Goal: Task Accomplishment & Management: Manage account settings

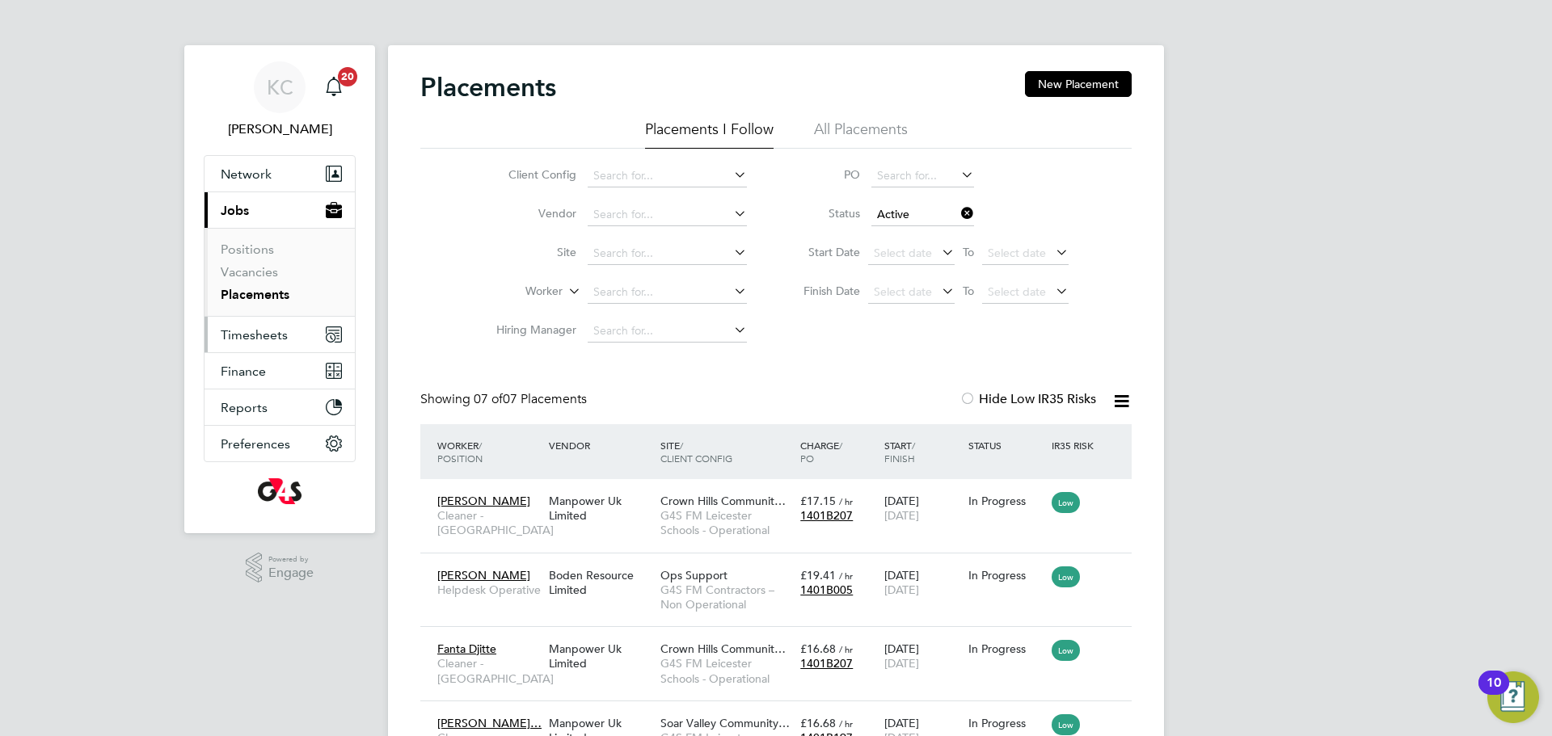
click at [240, 339] on span "Timesheets" at bounding box center [254, 334] width 67 height 15
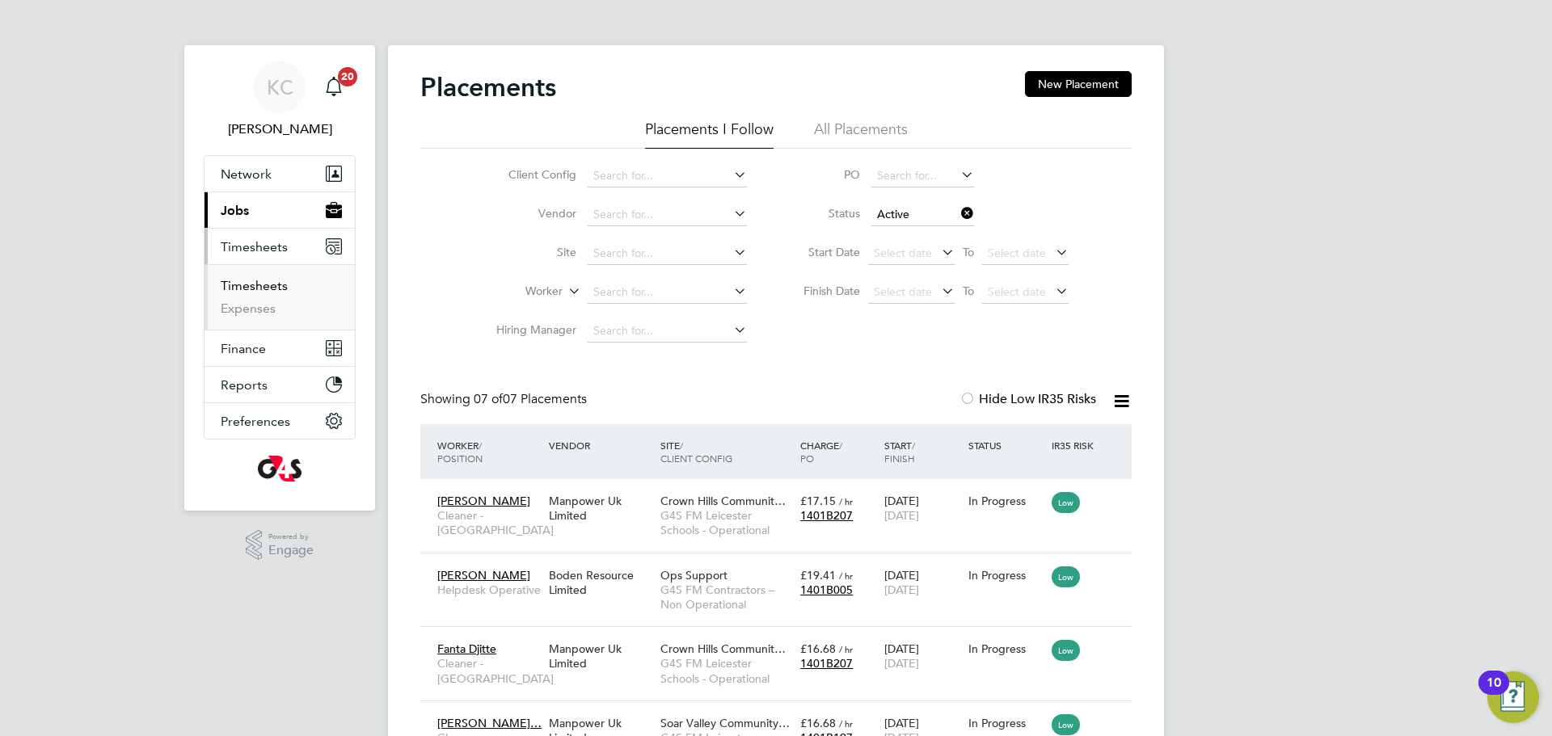
click at [250, 289] on link "Timesheets" at bounding box center [254, 285] width 67 height 15
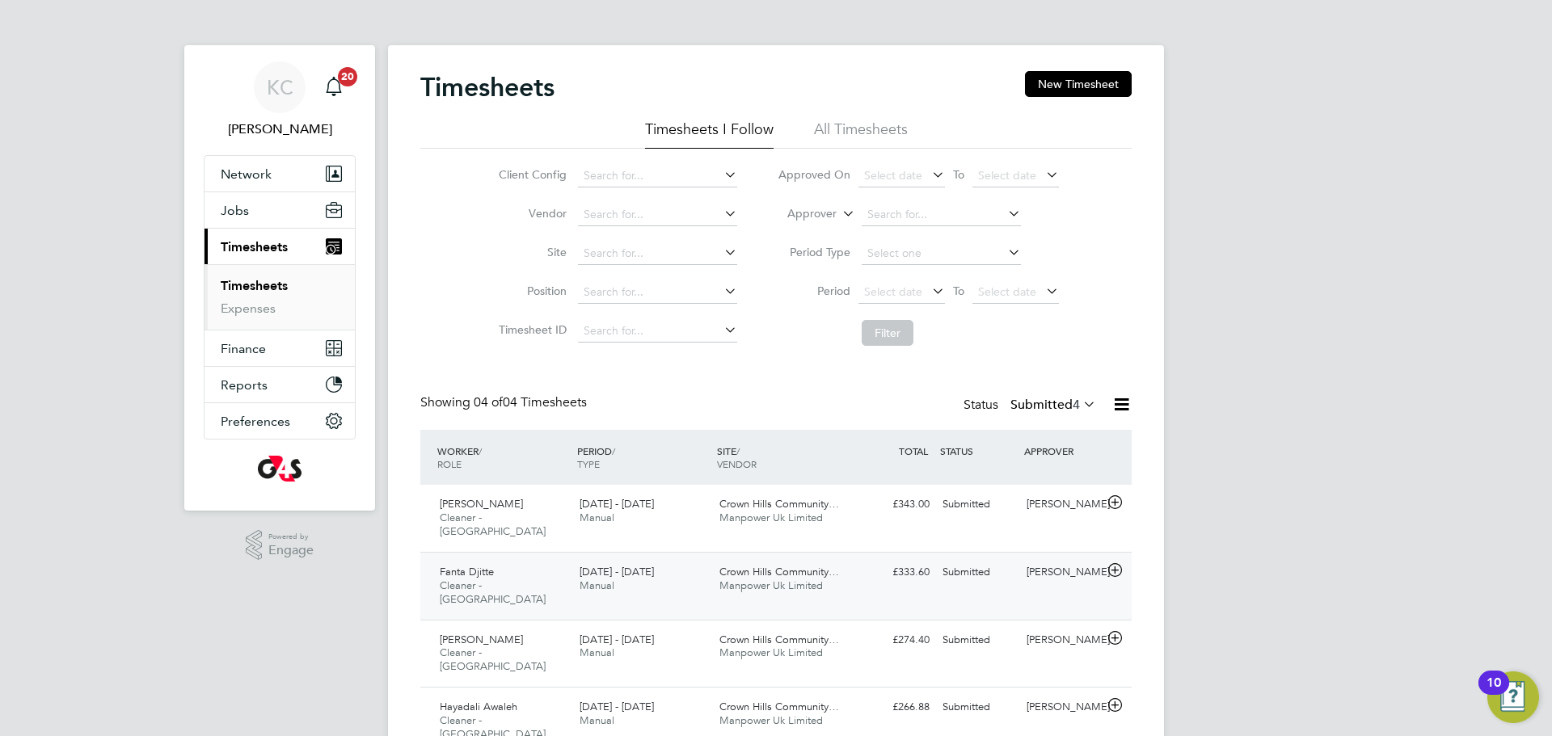
click at [451, 565] on span "Fanta Djitte" at bounding box center [467, 572] width 54 height 14
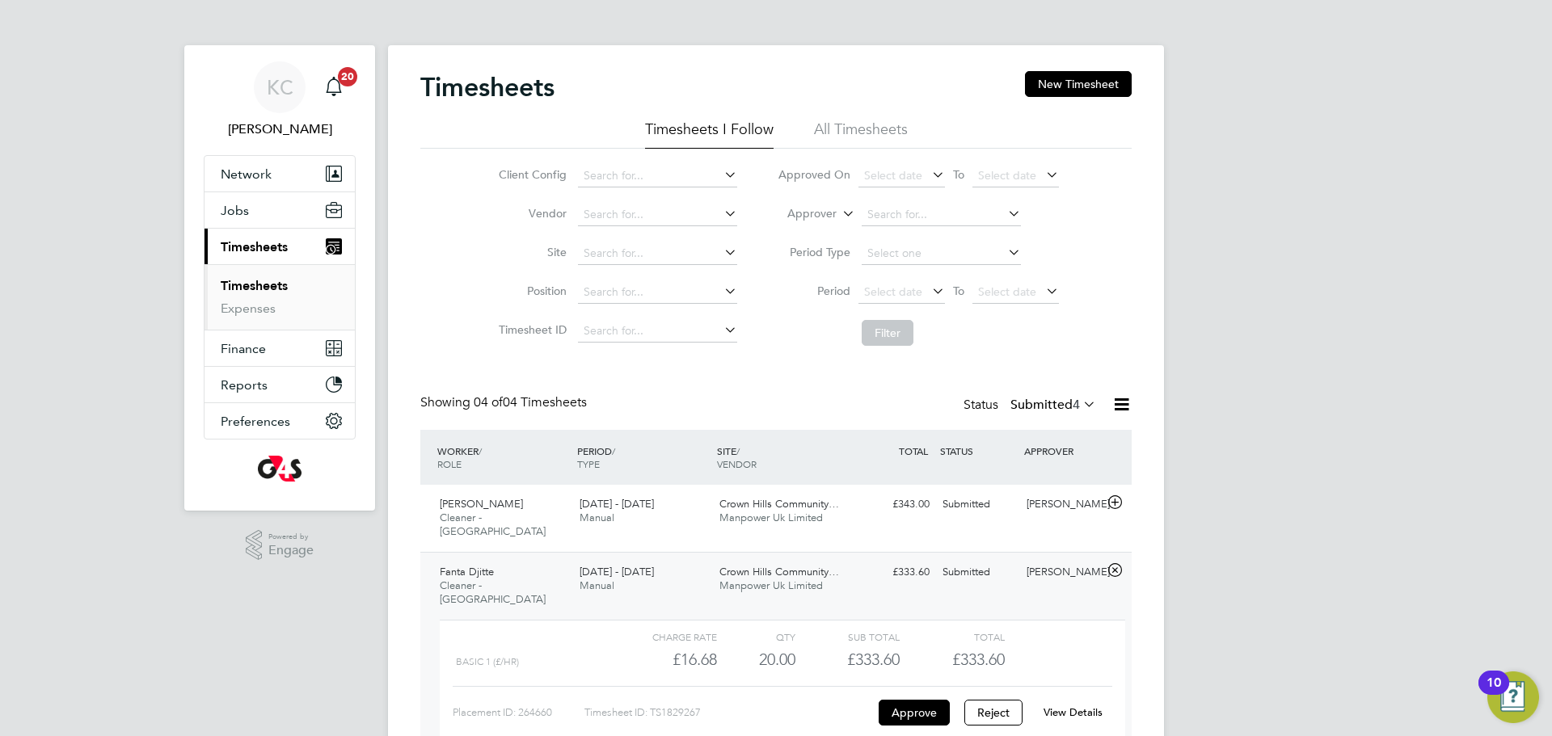
click at [1064, 706] on link "View Details" at bounding box center [1072, 713] width 59 height 14
click at [436, 238] on div "Client Config Vendor Site Position Timesheet ID Approved On Select date To Sele…" at bounding box center [775, 251] width 711 height 205
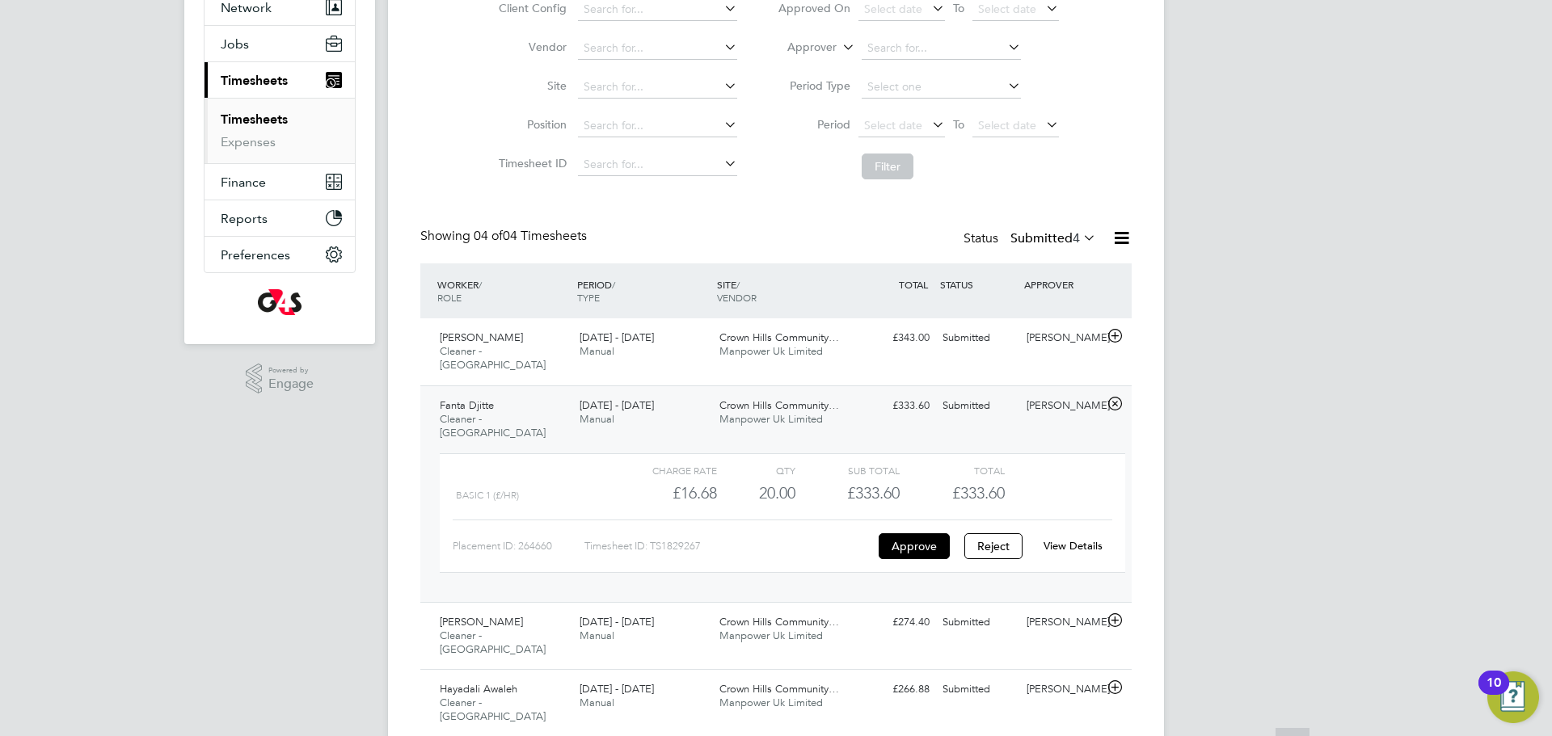
scroll to position [172, 0]
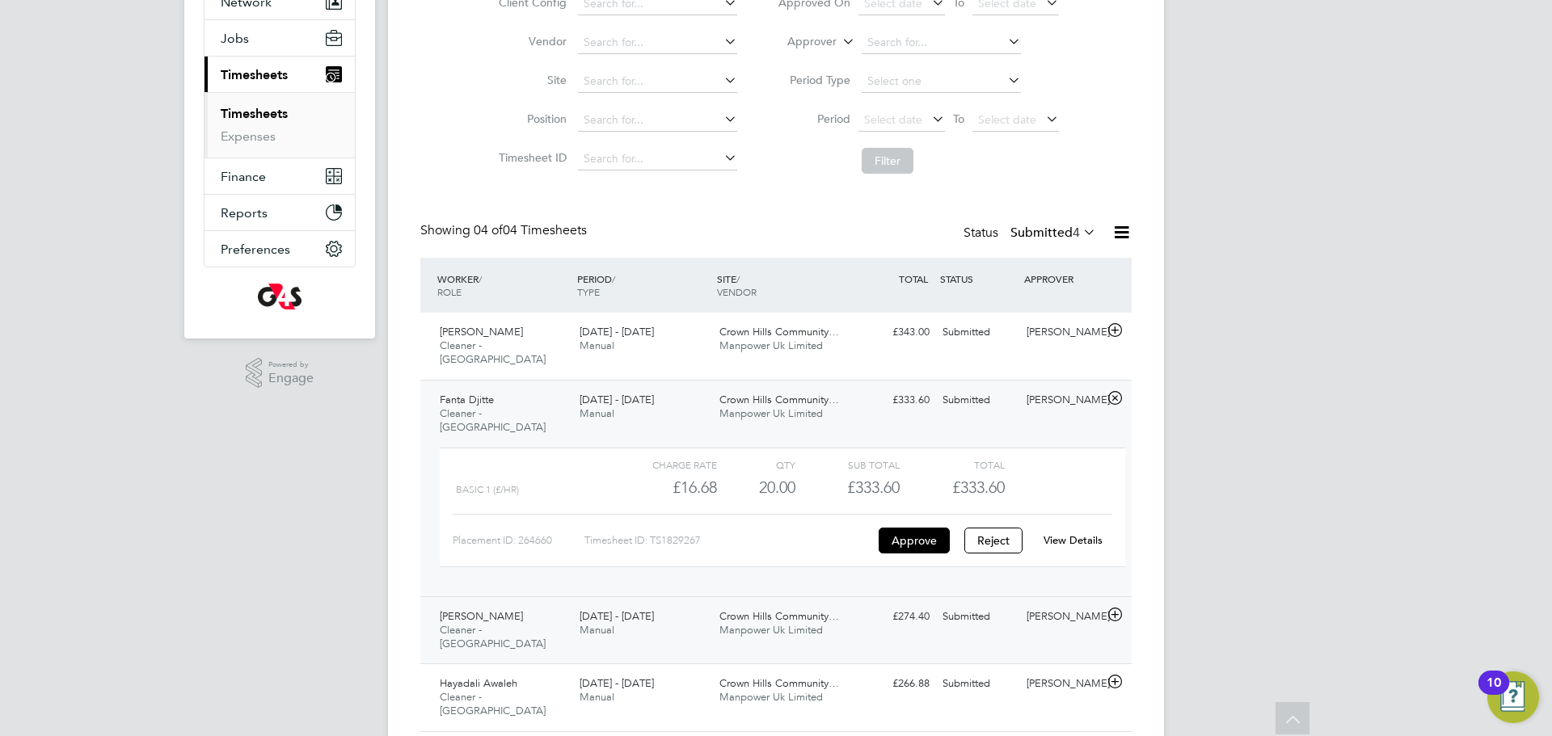
click at [478, 623] on span "Cleaner - [GEOGRAPHIC_DATA]" at bounding box center [493, 636] width 106 height 27
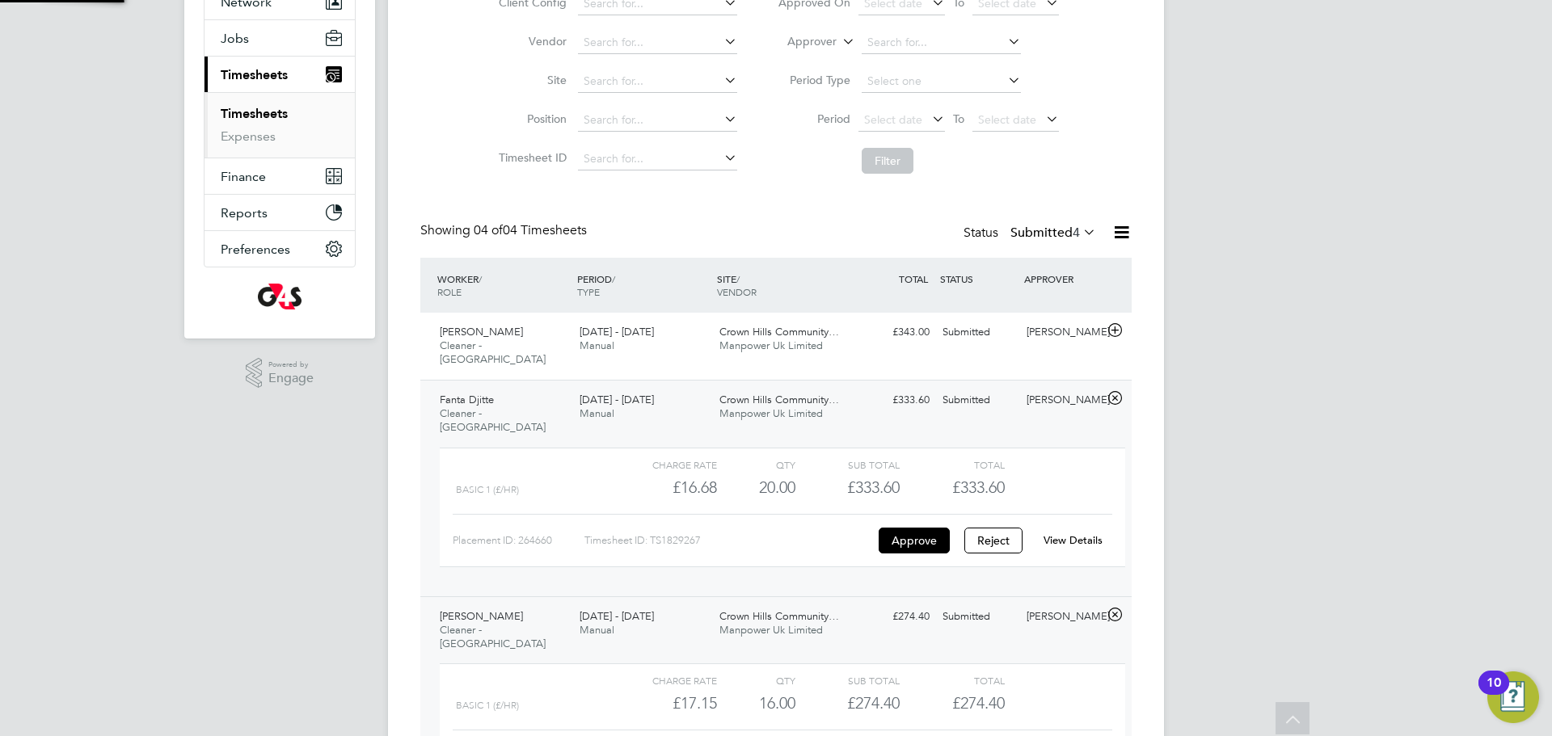
scroll to position [27, 158]
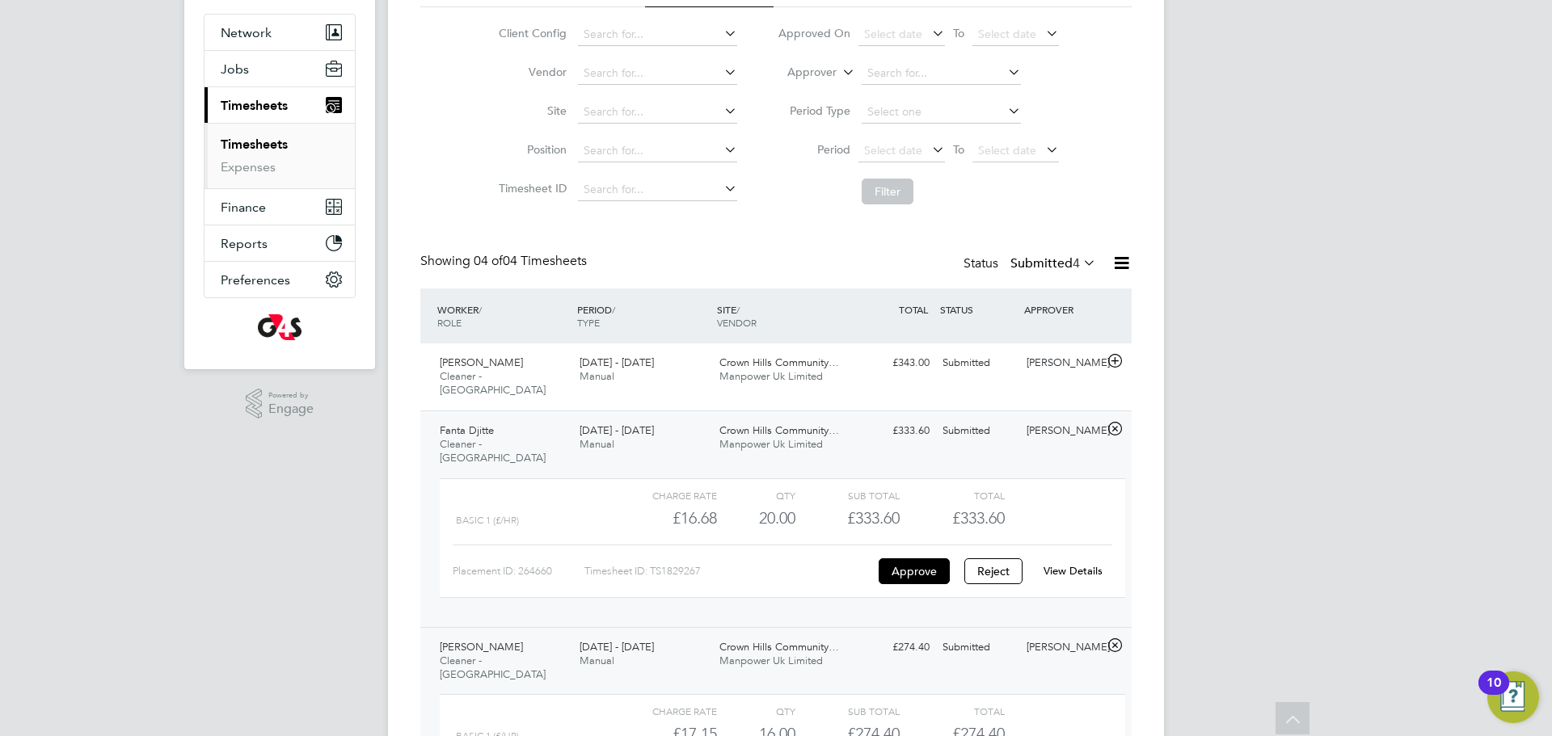
scroll to position [139, 0]
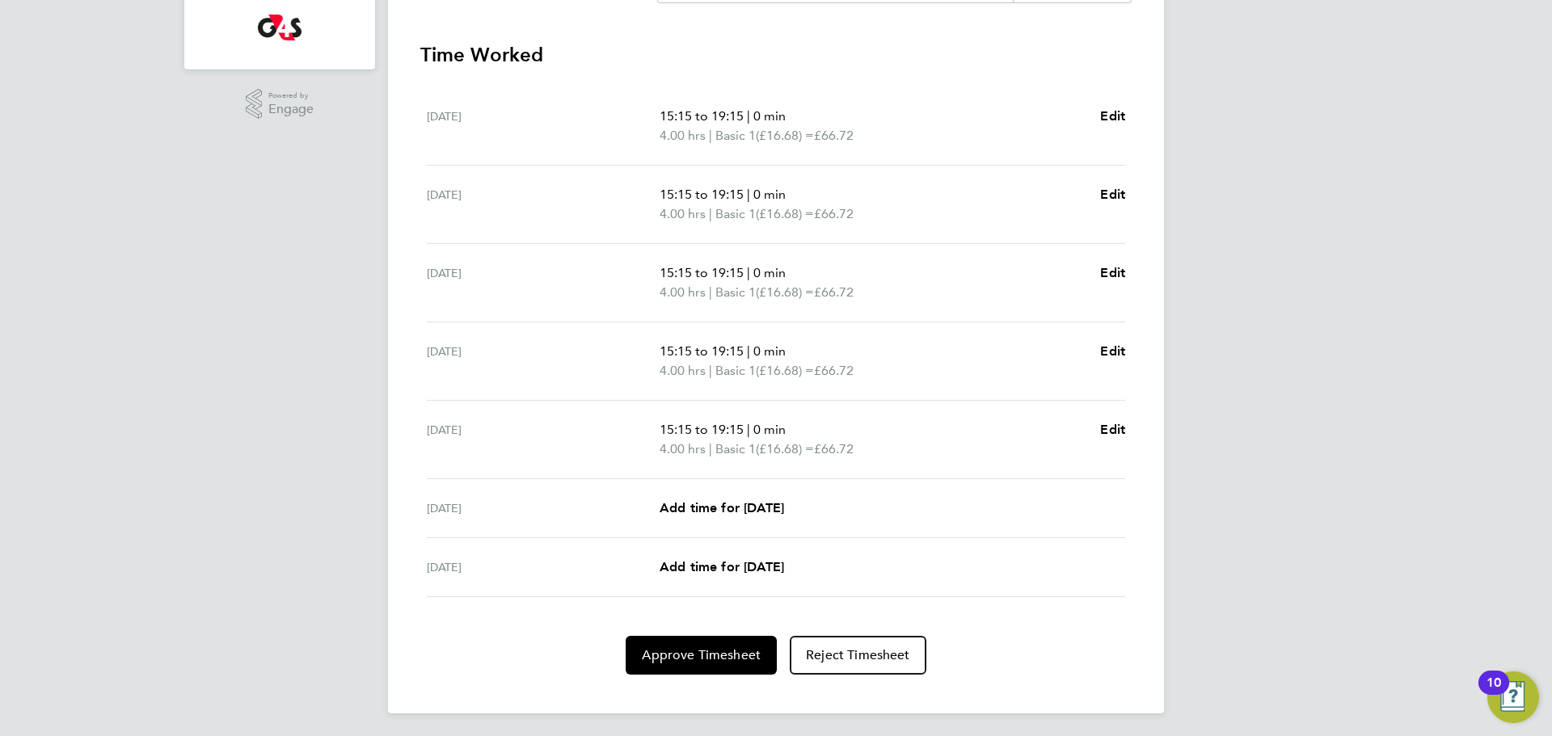
scroll to position [444, 0]
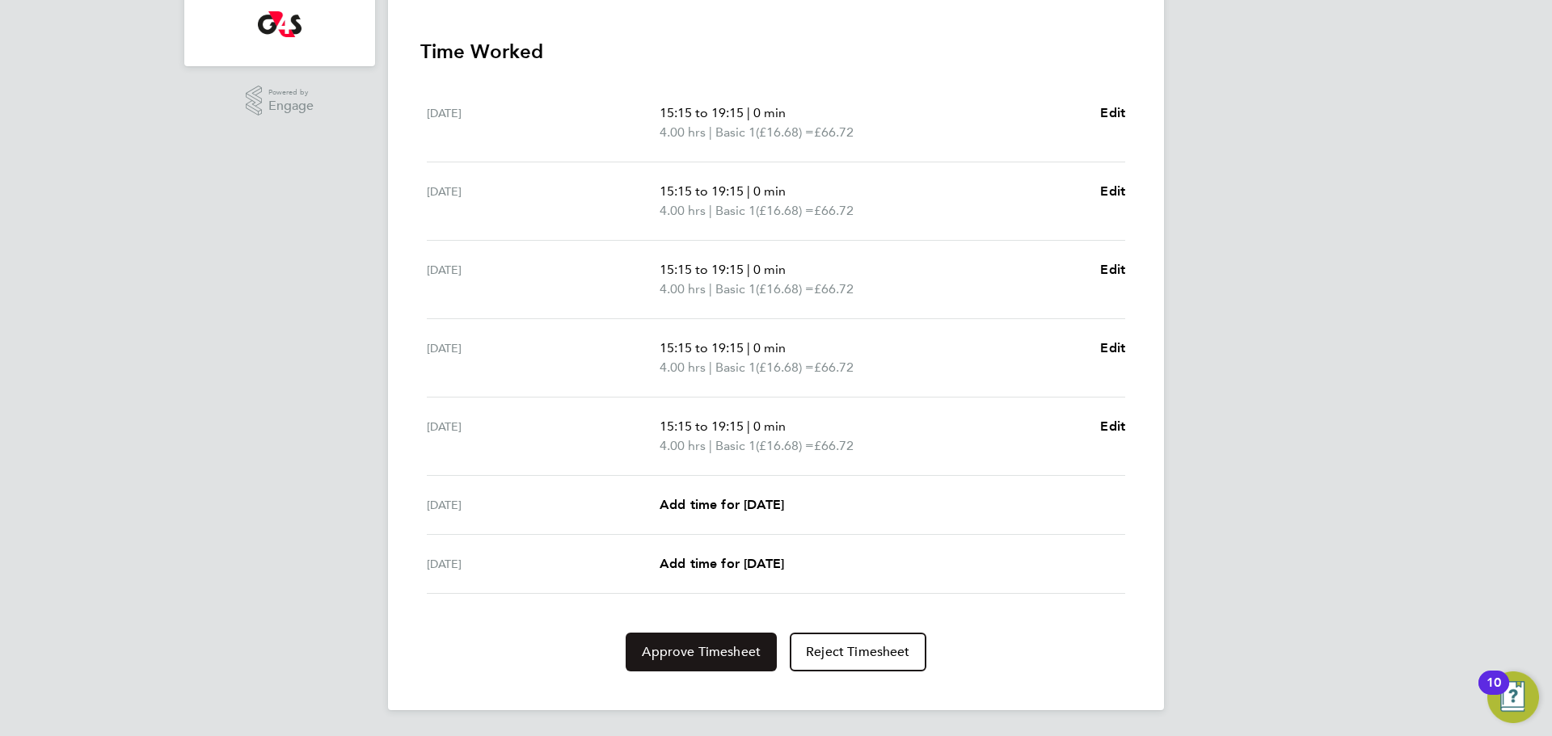
click at [694, 659] on span "Approve Timesheet" at bounding box center [701, 652] width 119 height 16
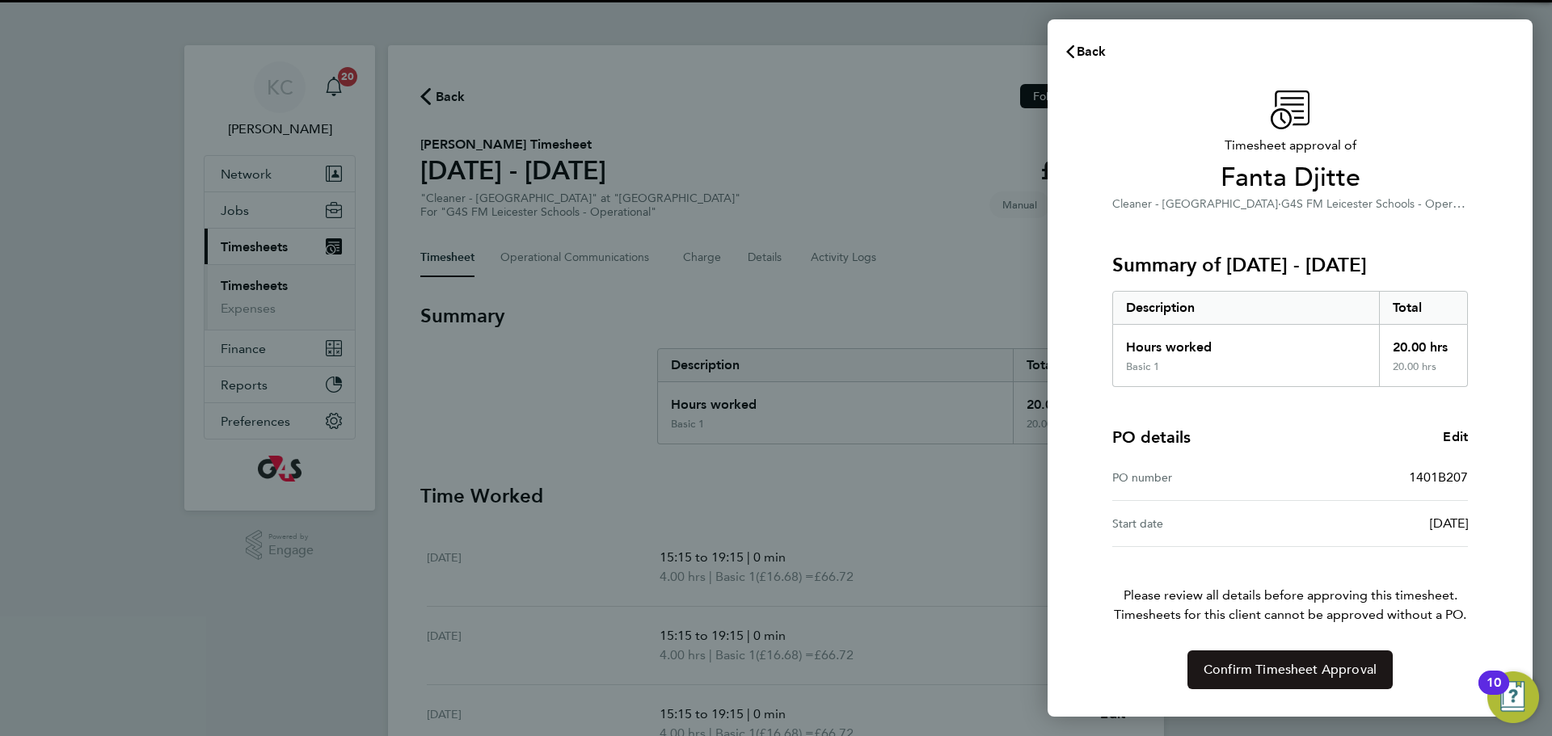
click at [1261, 685] on button "Confirm Timesheet Approval" at bounding box center [1289, 670] width 205 height 39
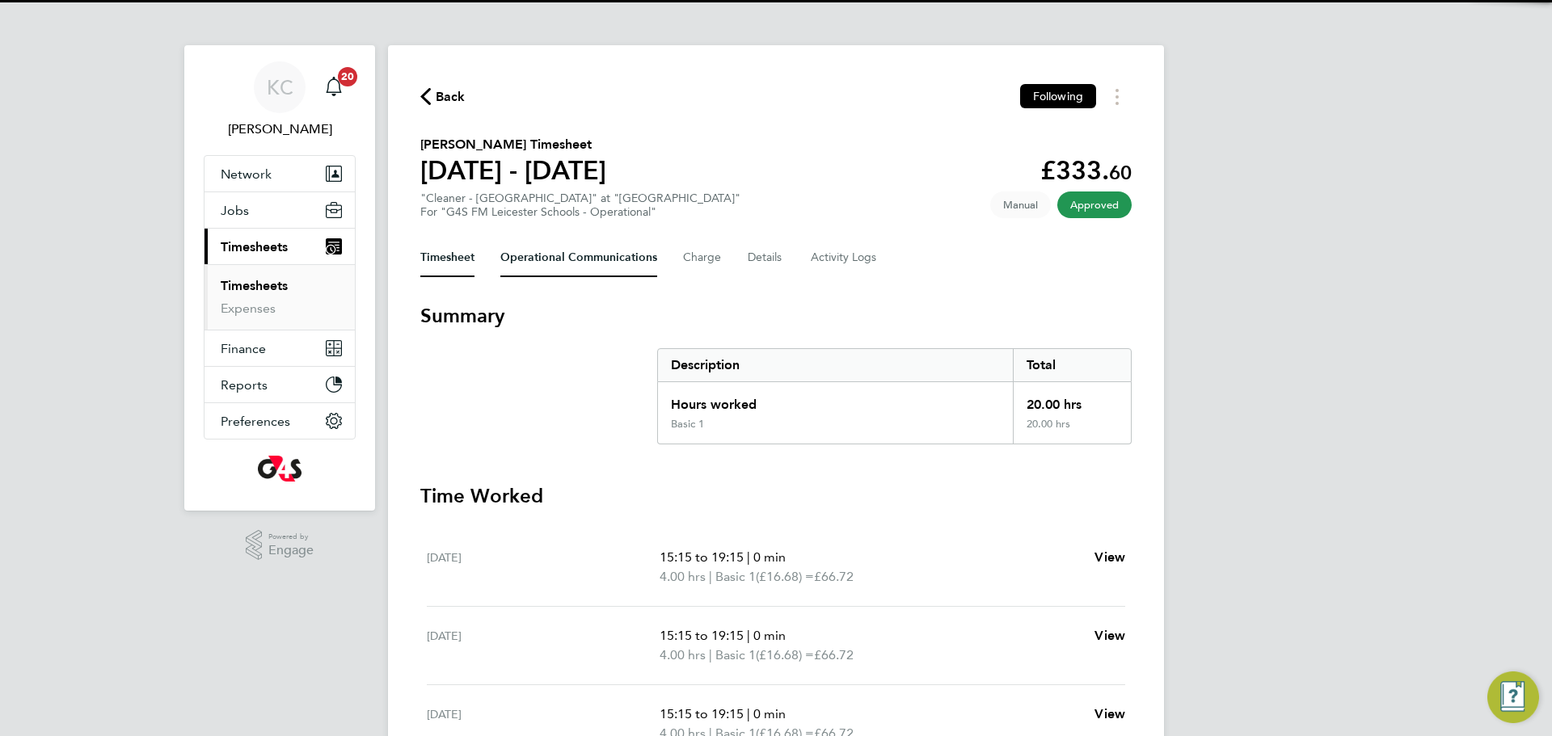
click at [534, 263] on Communications-tab "Operational Communications" at bounding box center [578, 257] width 157 height 39
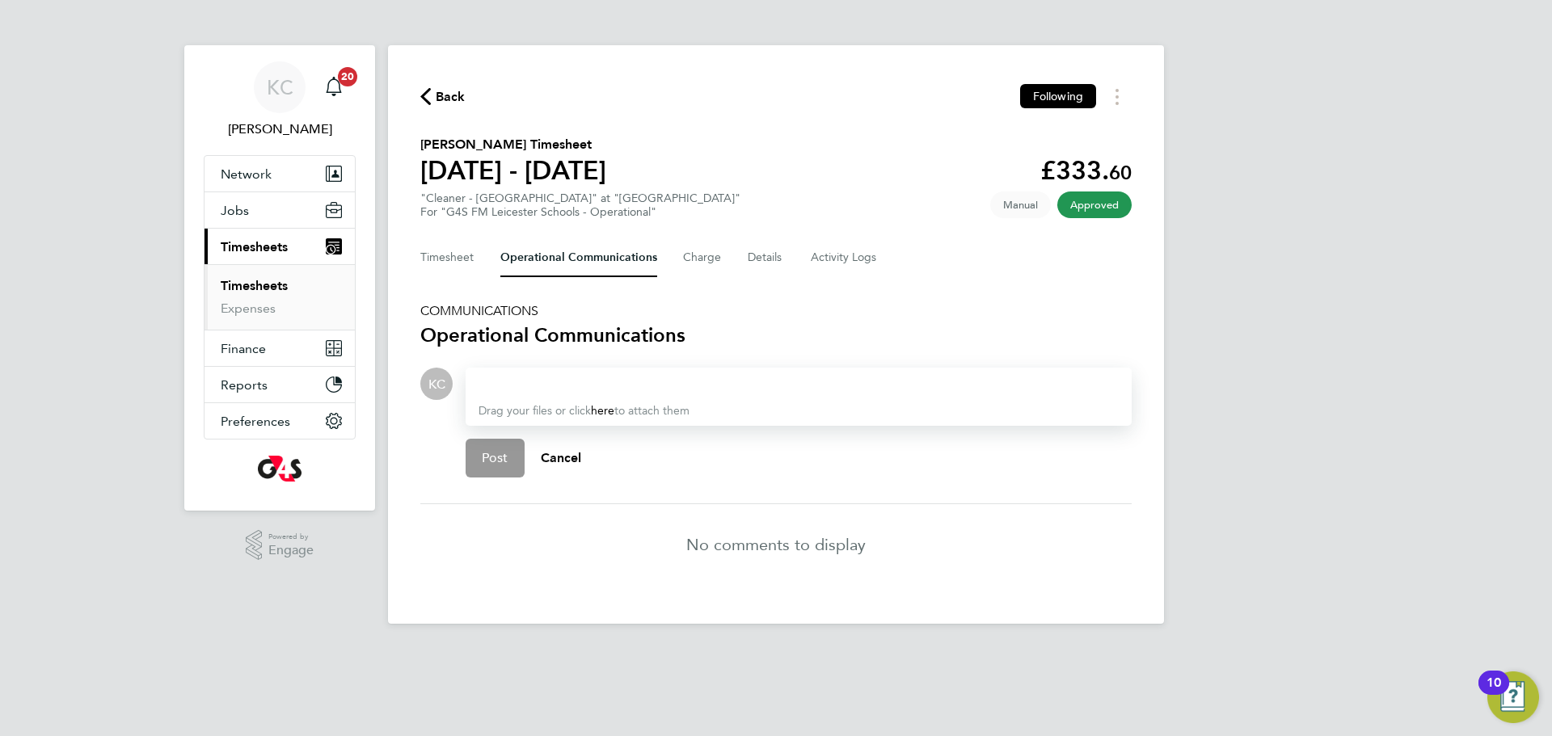
click at [572, 390] on div at bounding box center [798, 383] width 640 height 19
click at [501, 465] on span "Post" at bounding box center [495, 458] width 27 height 16
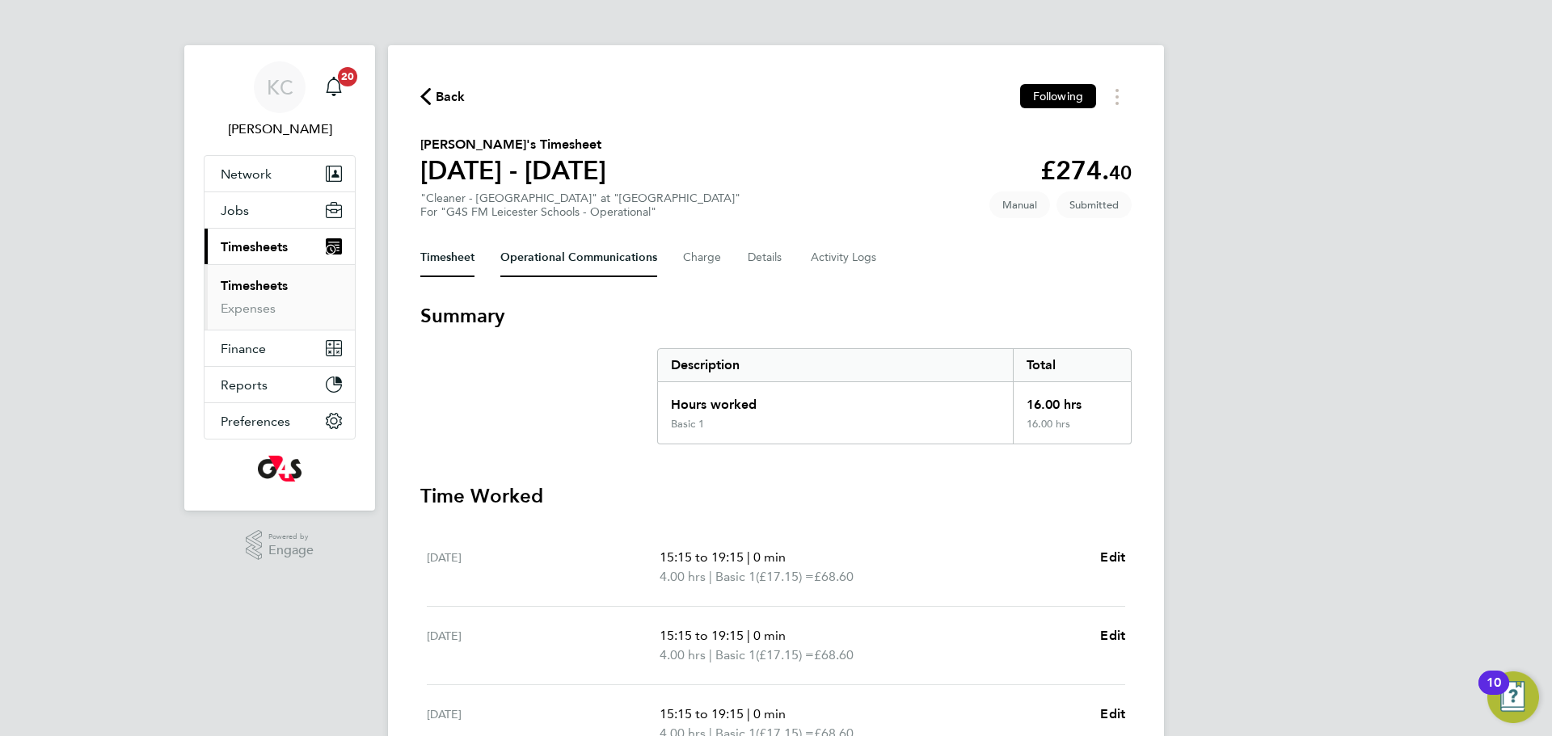
click at [574, 250] on Communications-tab "Operational Communications" at bounding box center [578, 257] width 157 height 39
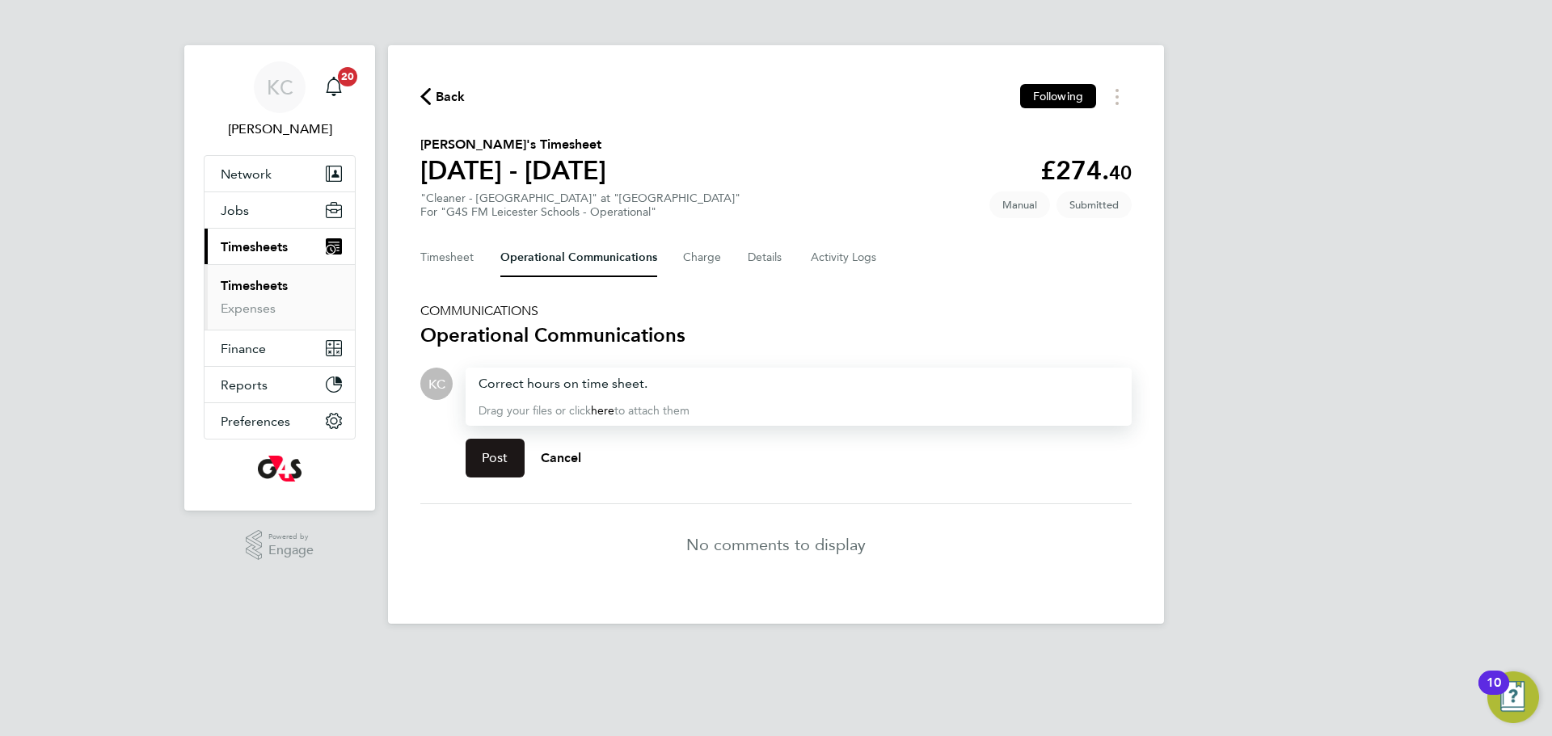
click at [487, 448] on button "Post" at bounding box center [495, 458] width 59 height 39
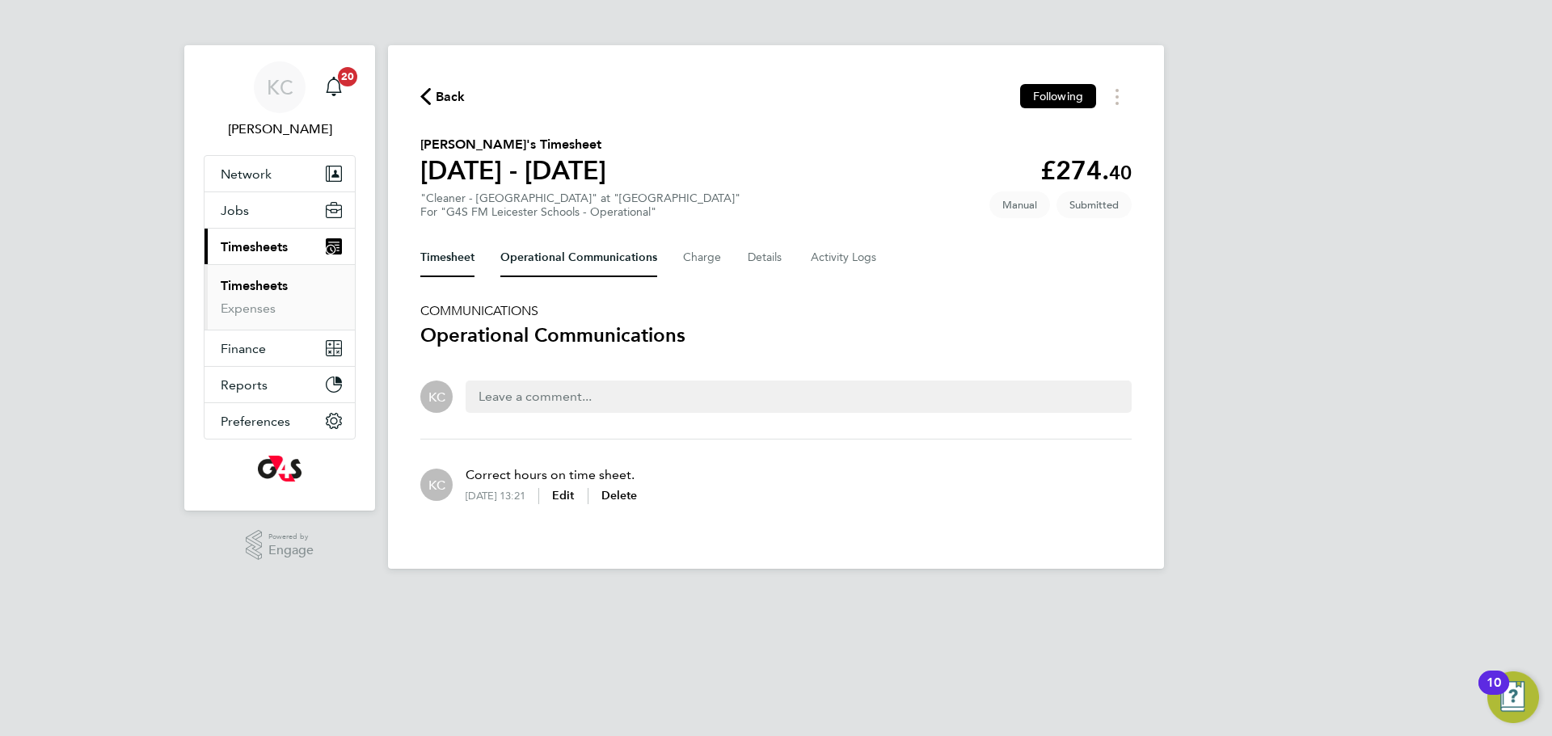
click at [434, 255] on button "Timesheet" at bounding box center [447, 257] width 54 height 39
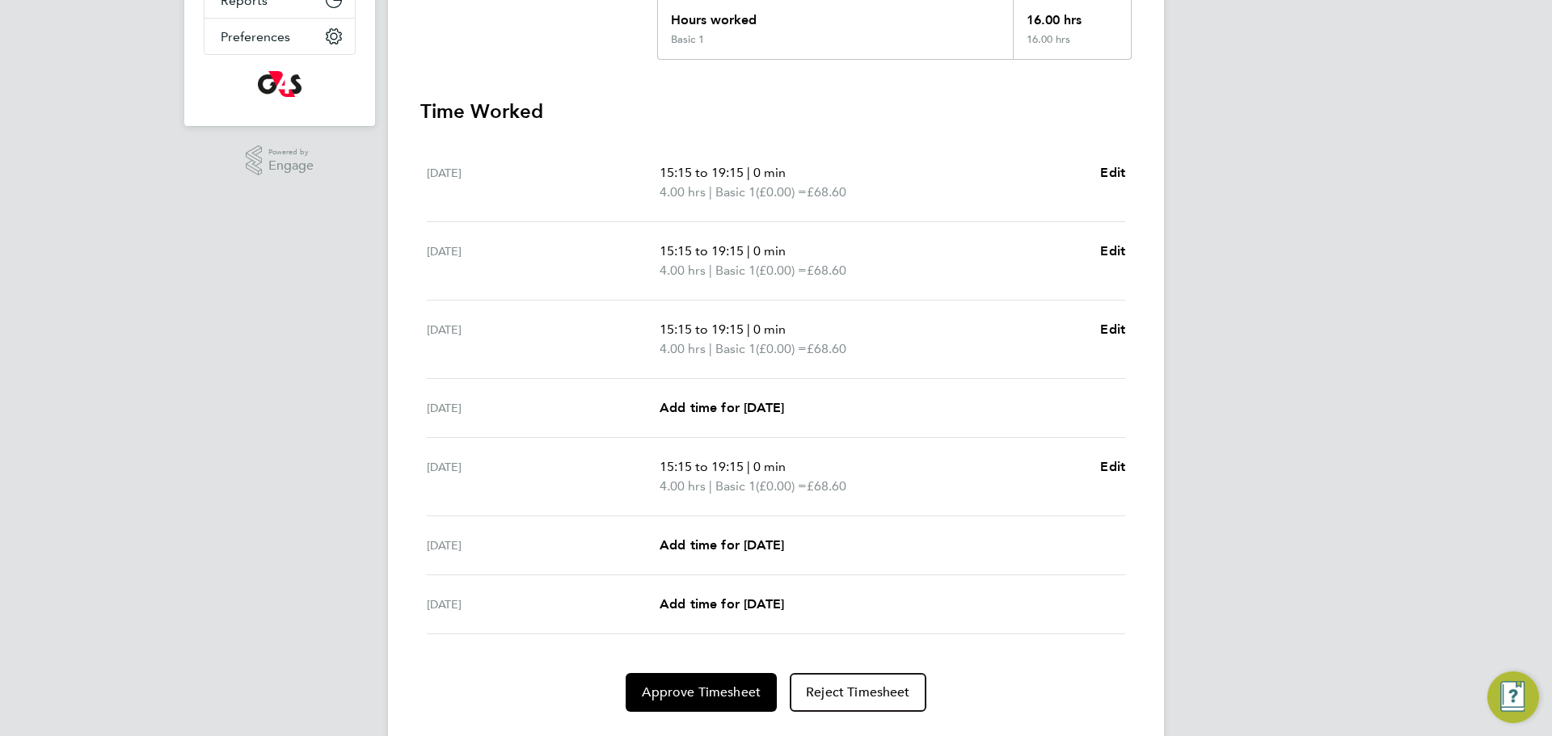
scroll to position [425, 0]
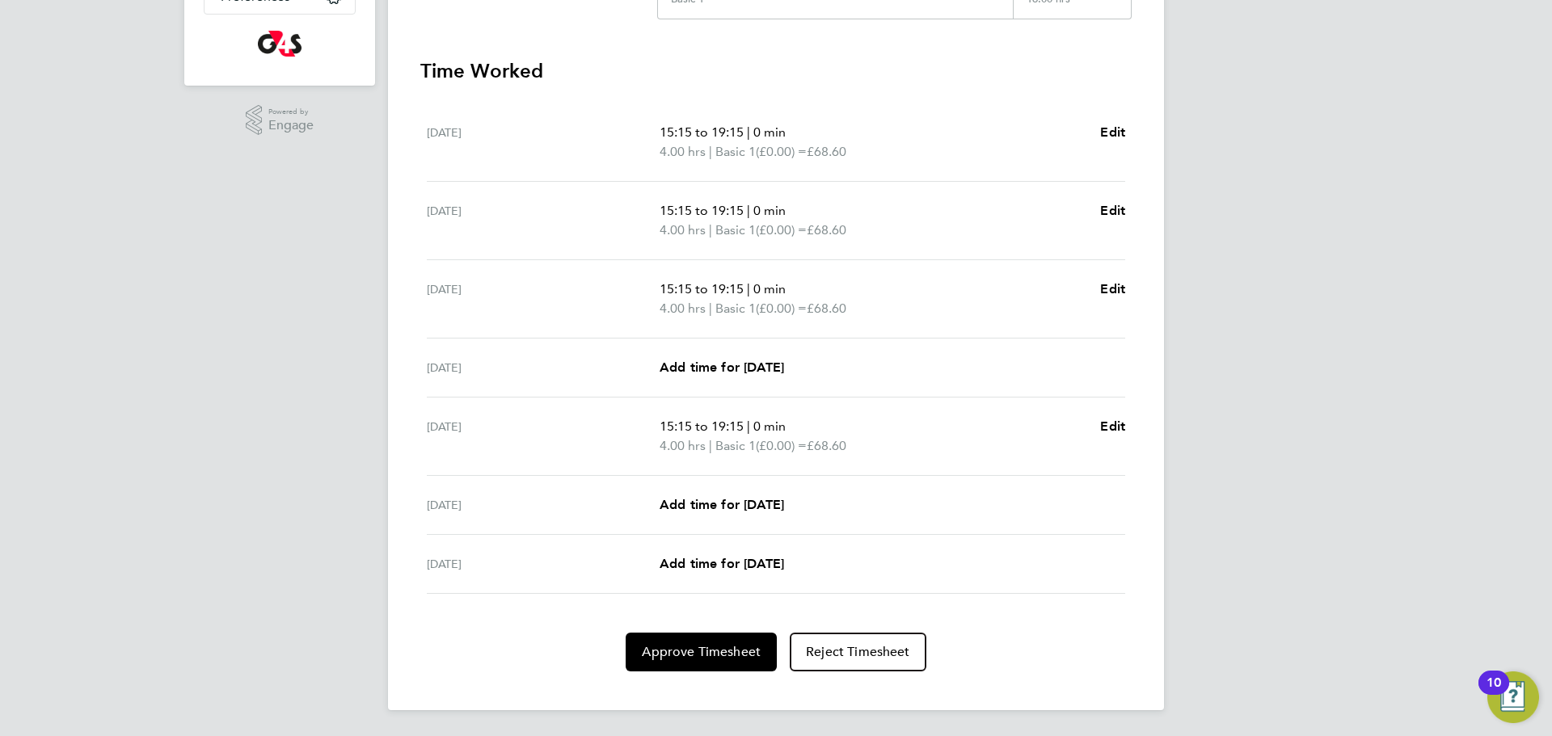
click at [701, 633] on app-form-button "Approve Timesheet" at bounding box center [705, 652] width 158 height 39
click at [701, 647] on span "Approve Timesheet" at bounding box center [701, 652] width 119 height 16
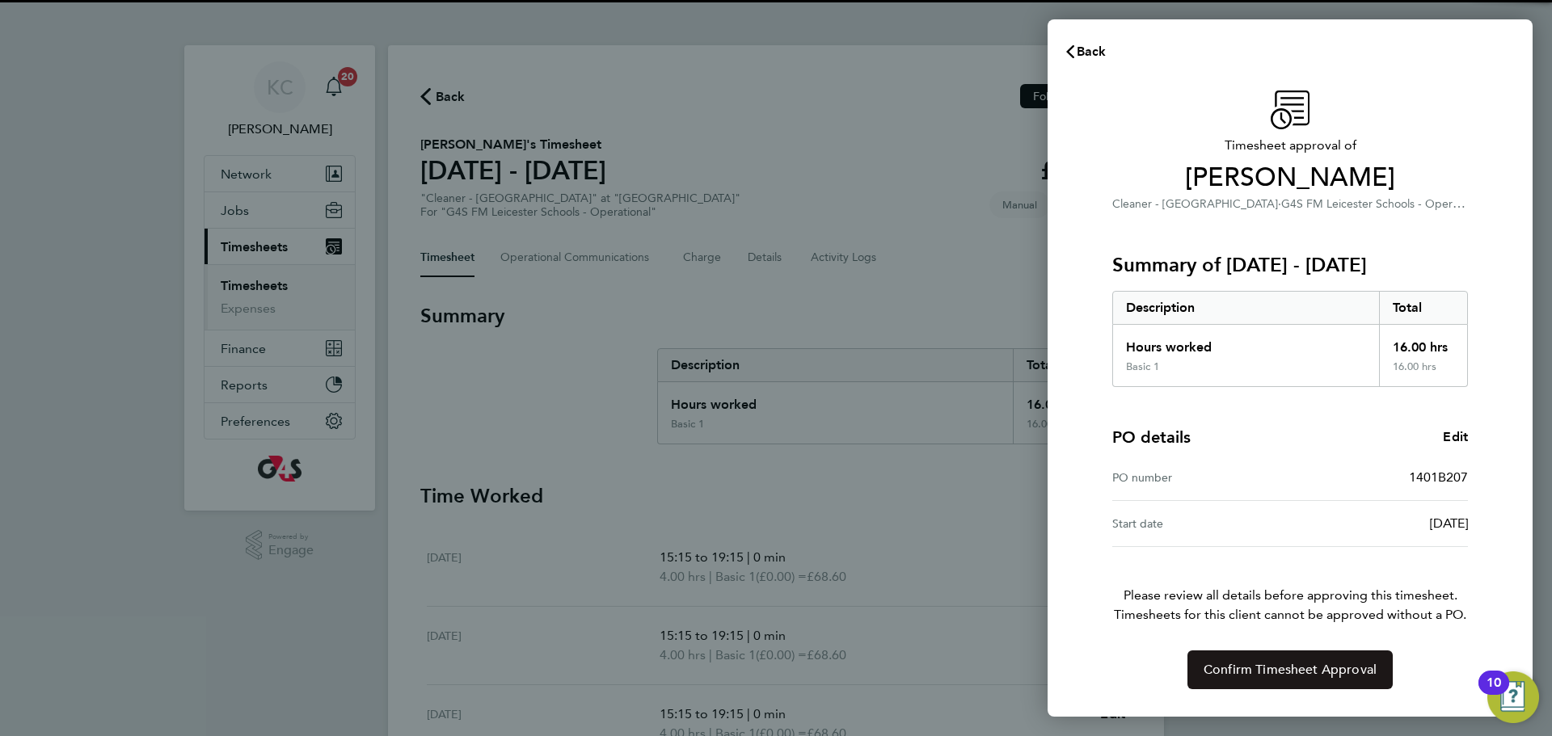
click at [1231, 668] on span "Confirm Timesheet Approval" at bounding box center [1289, 670] width 173 height 16
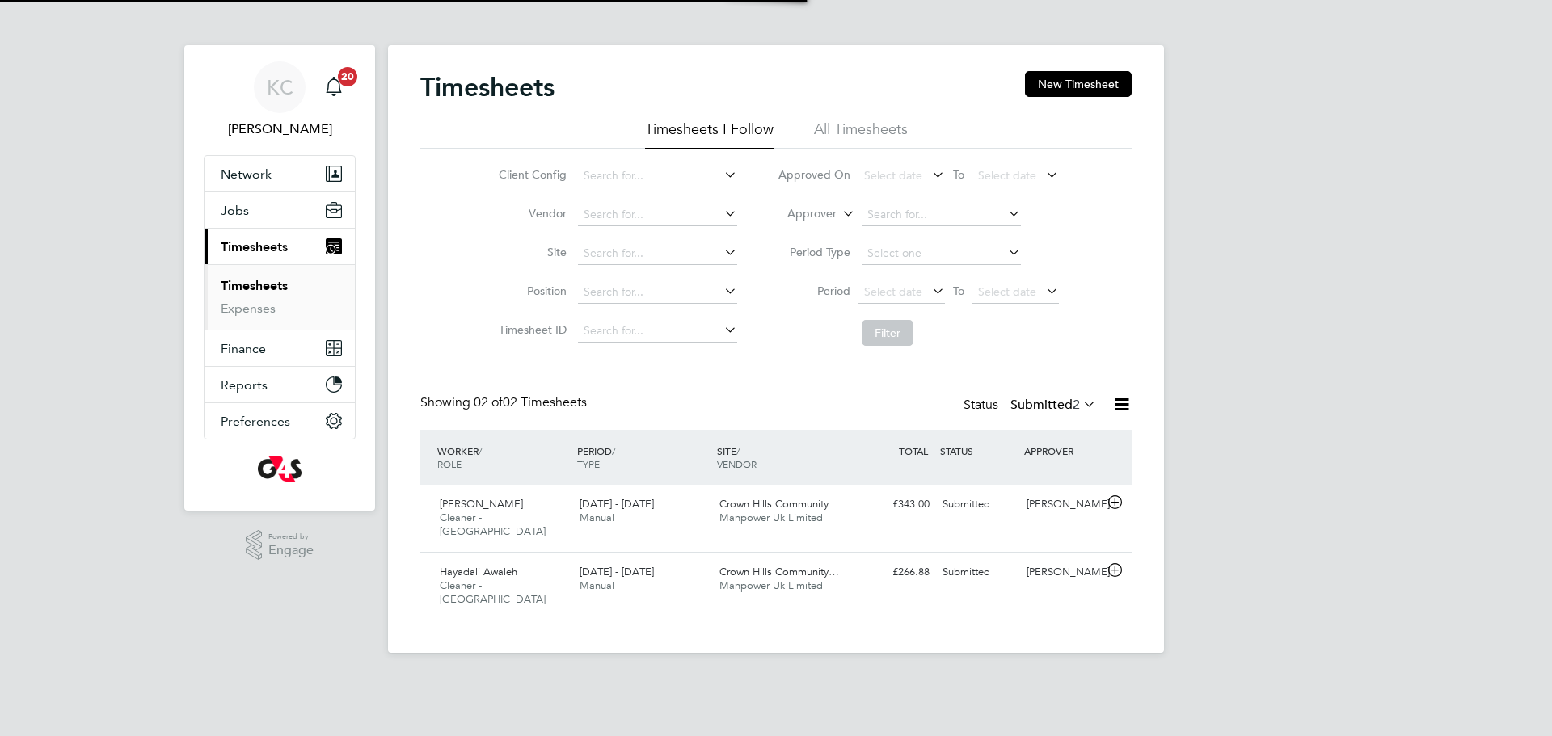
scroll to position [41, 141]
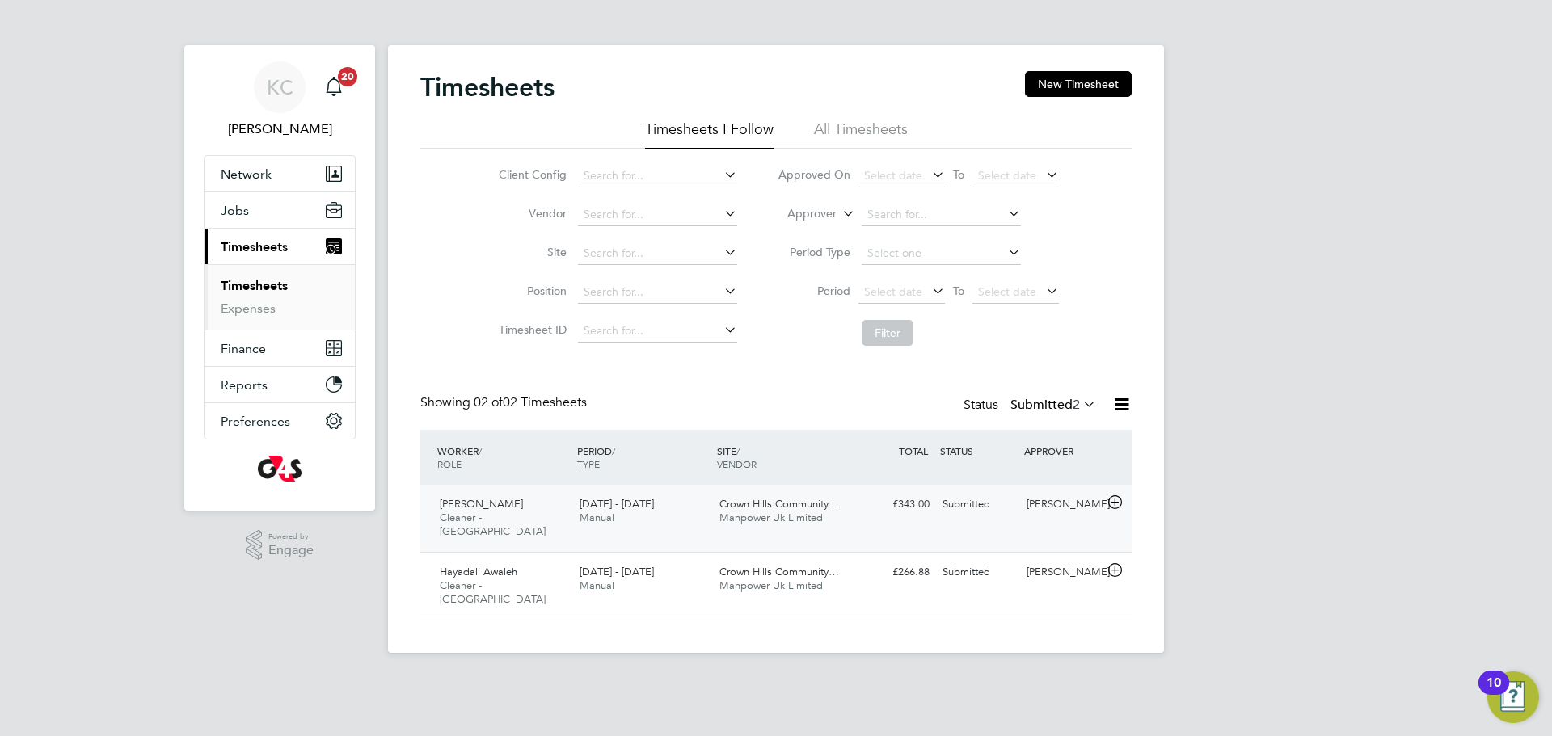
click at [491, 509] on span "[PERSON_NAME]" at bounding box center [481, 504] width 83 height 14
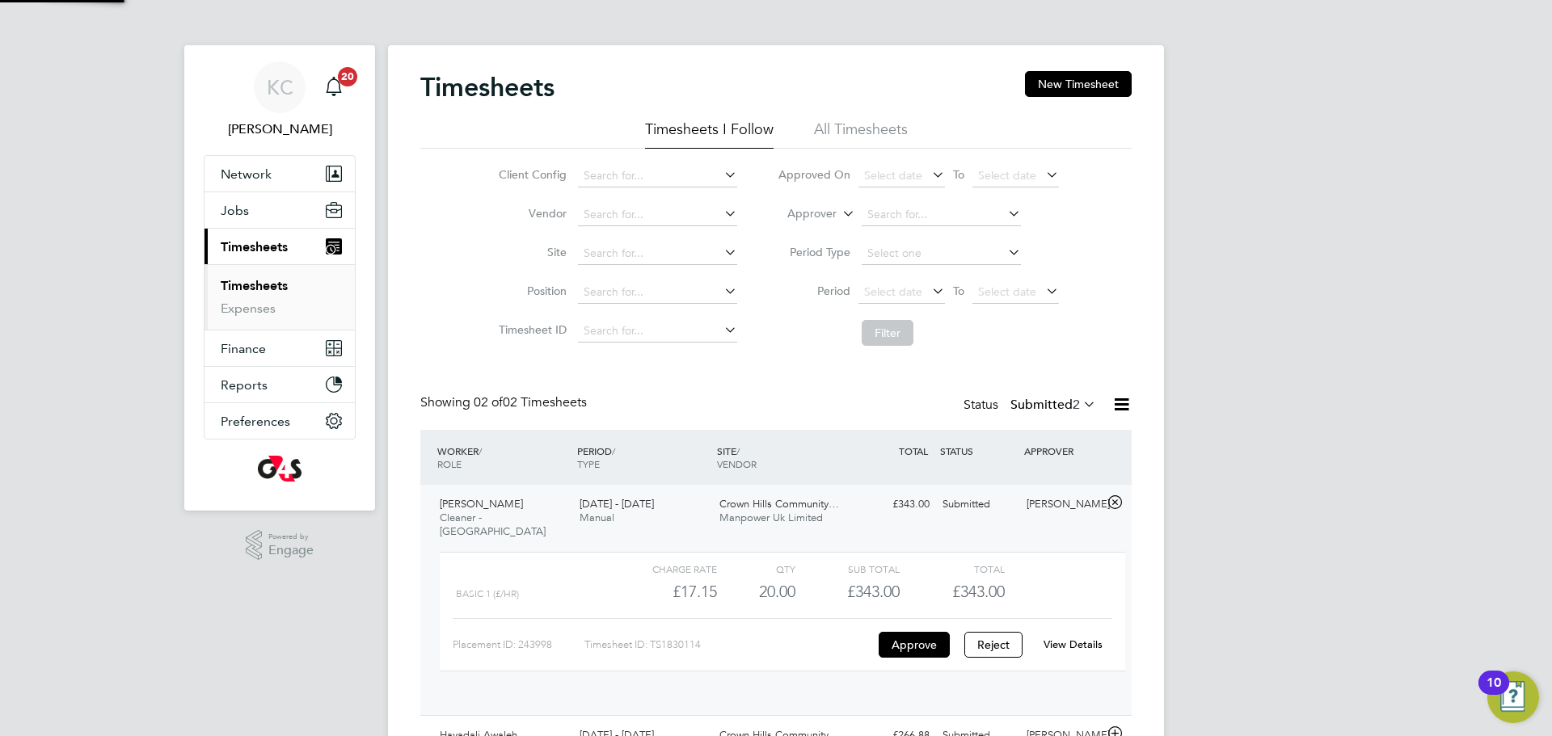
scroll to position [27, 158]
click at [1087, 638] on link "View Details" at bounding box center [1072, 645] width 59 height 14
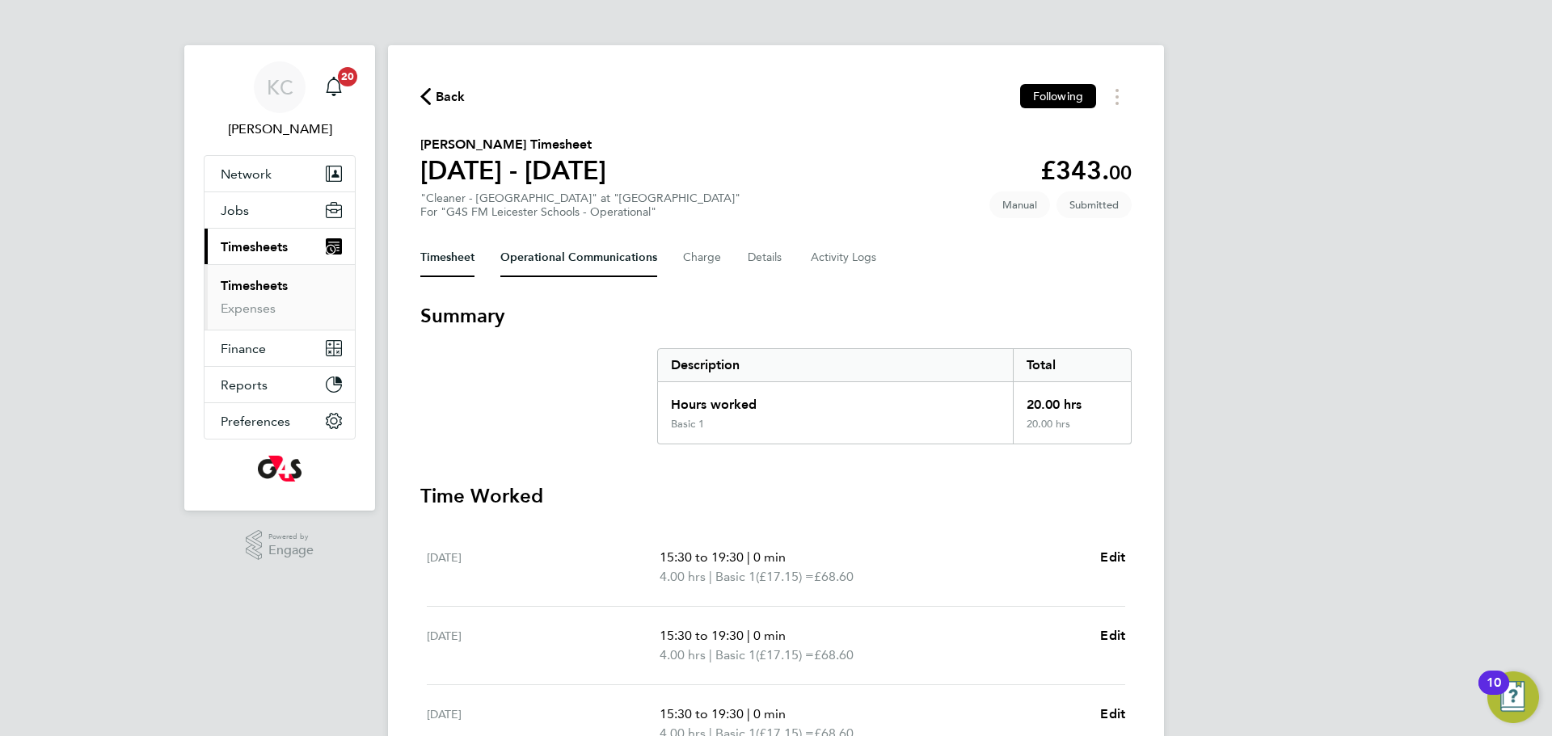
click at [518, 262] on Communications-tab "Operational Communications" at bounding box center [578, 257] width 157 height 39
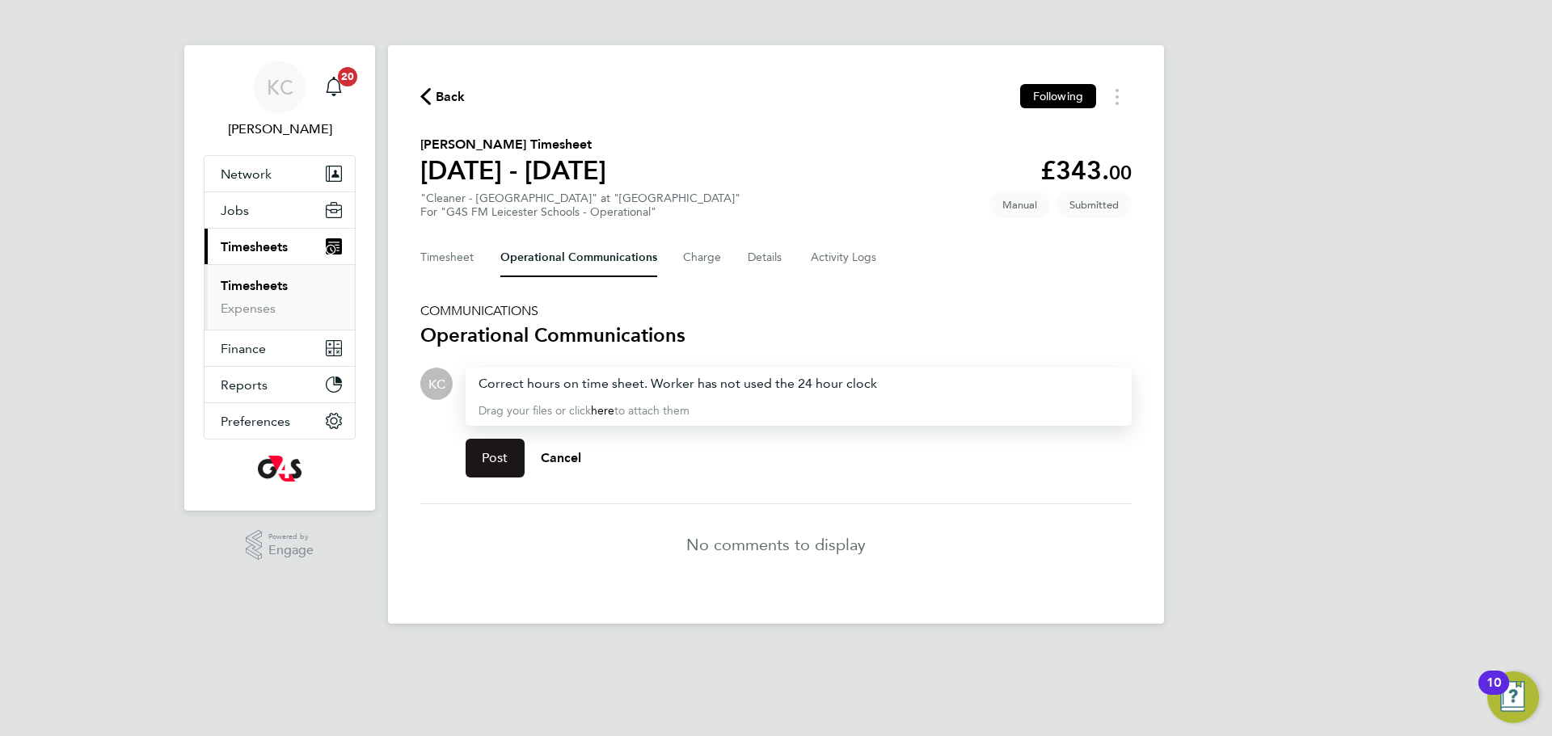
click at [501, 467] on button "Post" at bounding box center [495, 458] width 59 height 39
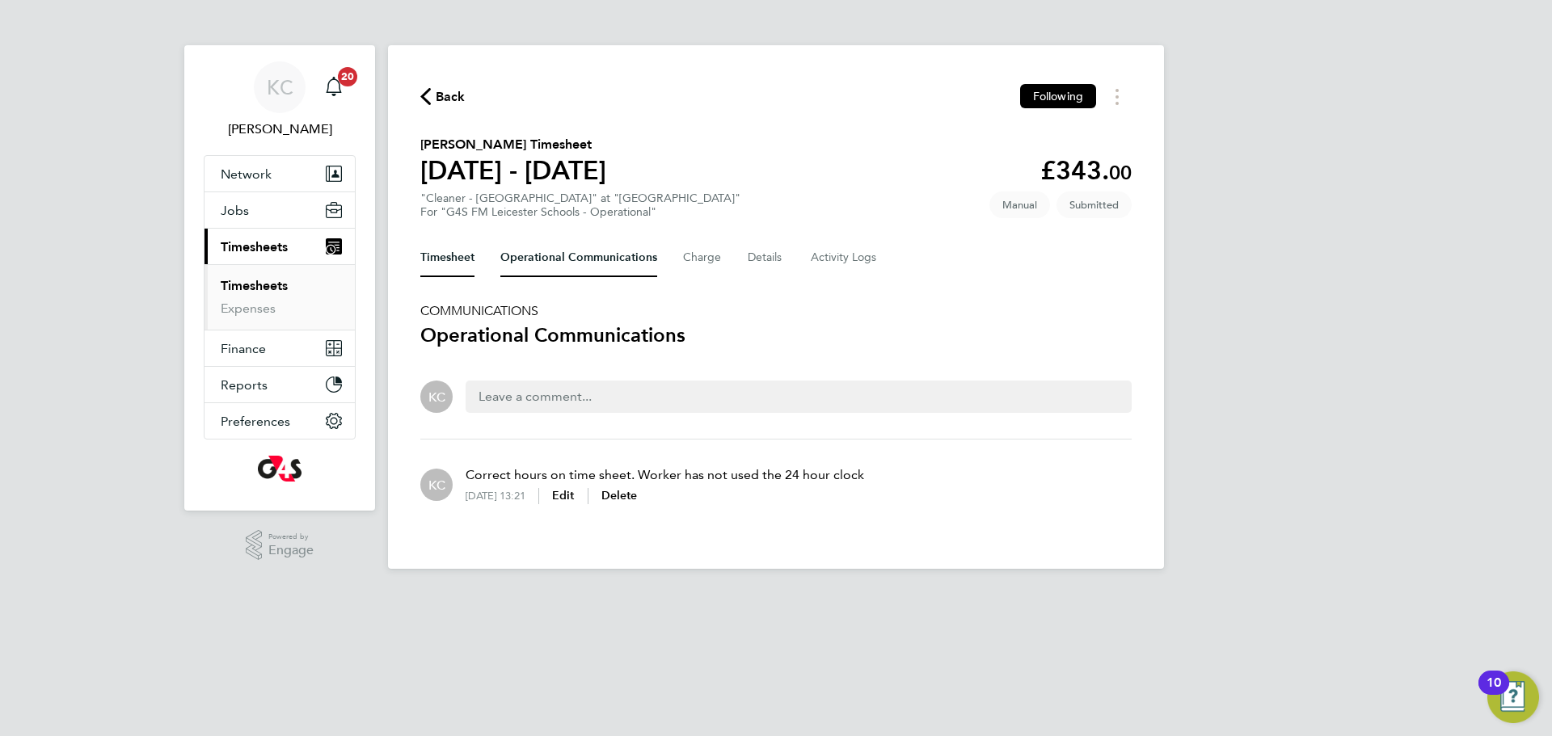
click at [450, 255] on button "Timesheet" at bounding box center [447, 257] width 54 height 39
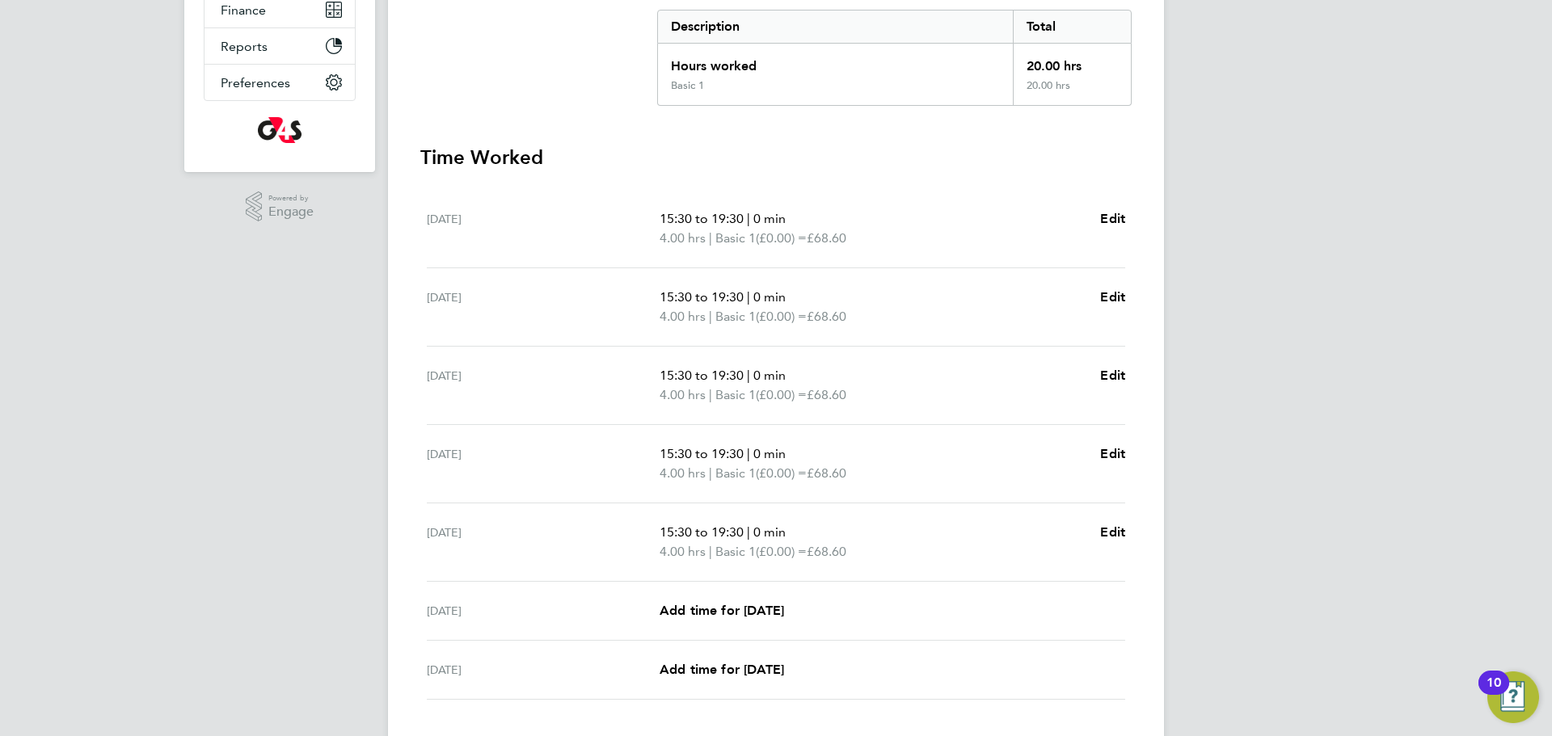
scroll to position [444, 0]
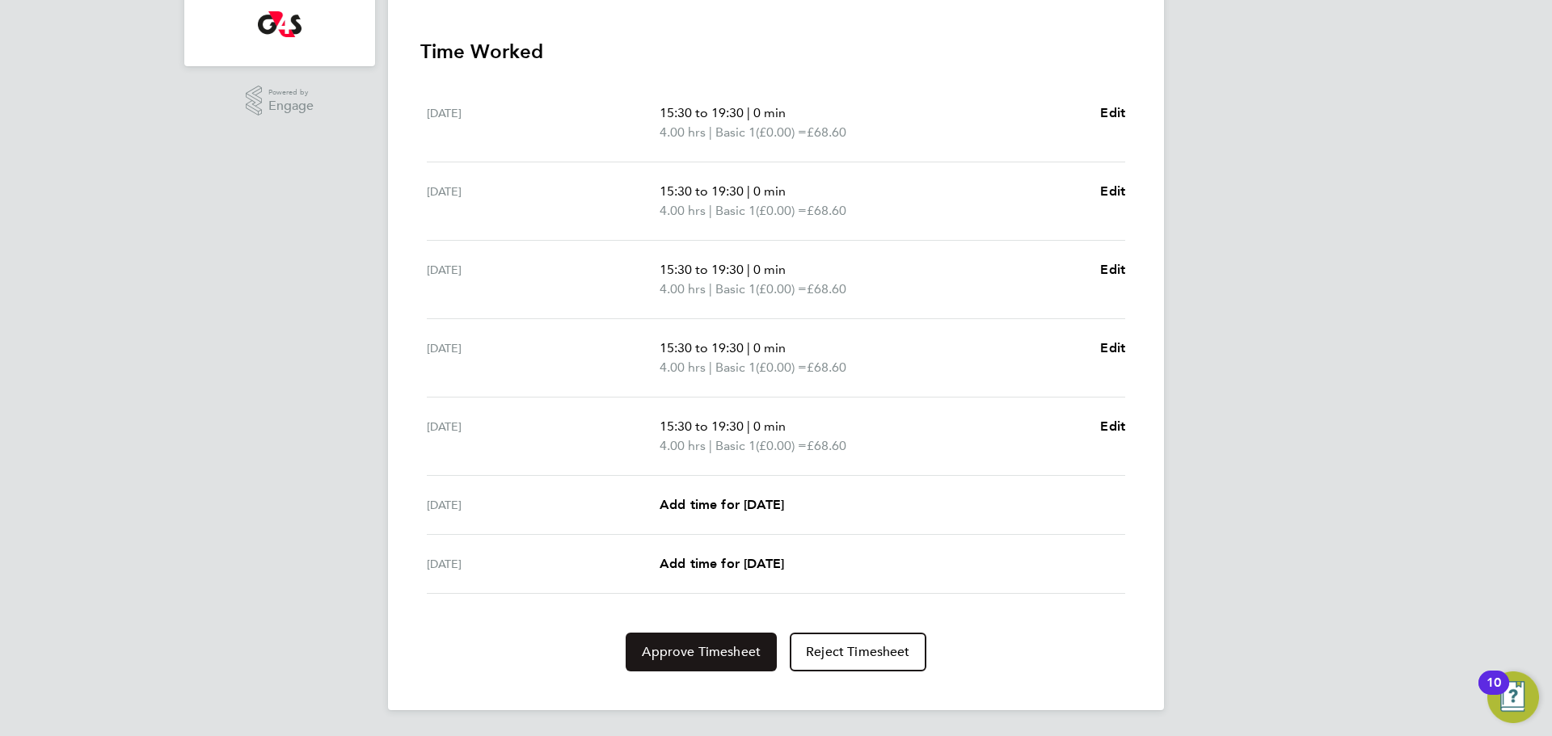
click at [707, 654] on span "Approve Timesheet" at bounding box center [701, 652] width 119 height 16
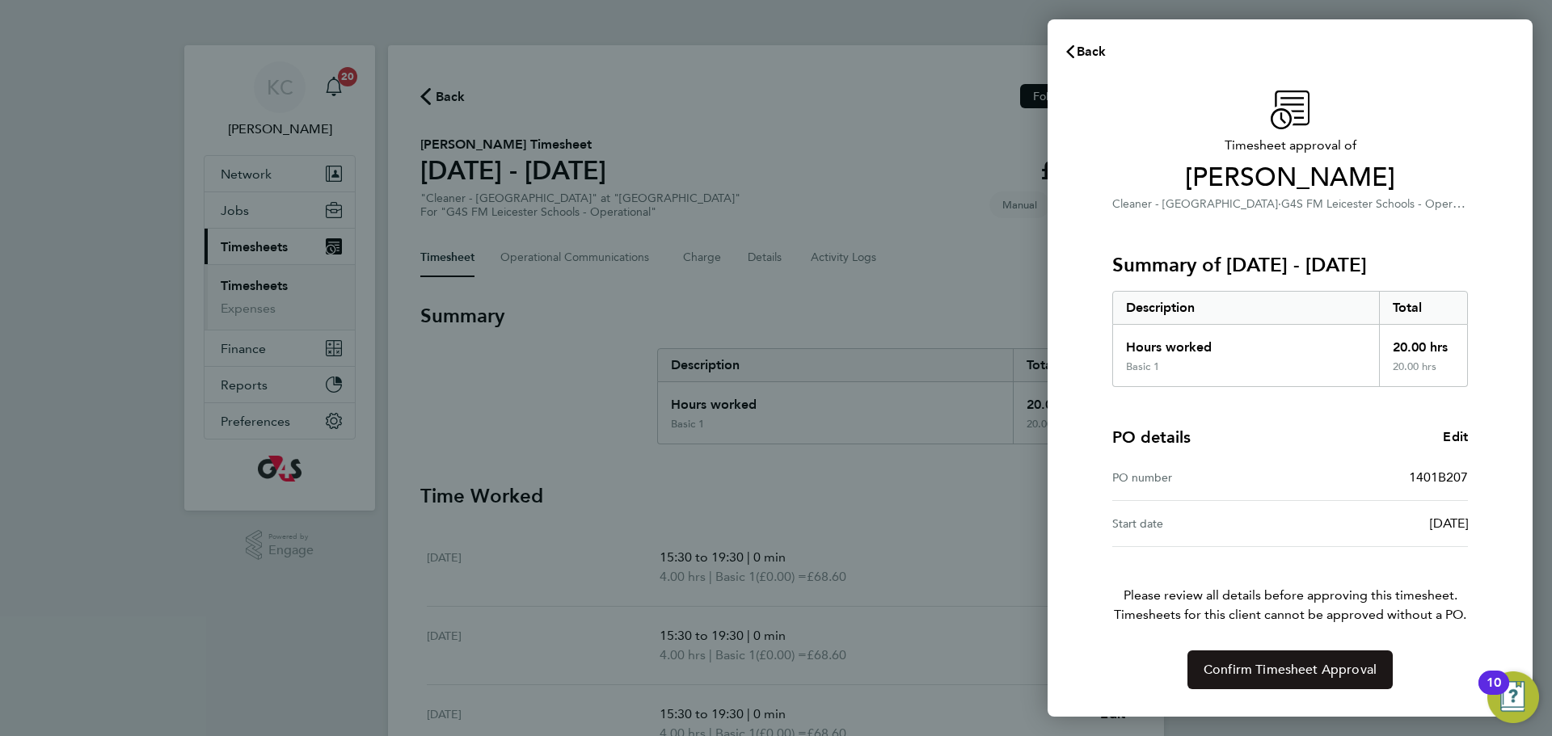
click at [1304, 676] on span "Confirm Timesheet Approval" at bounding box center [1289, 670] width 173 height 16
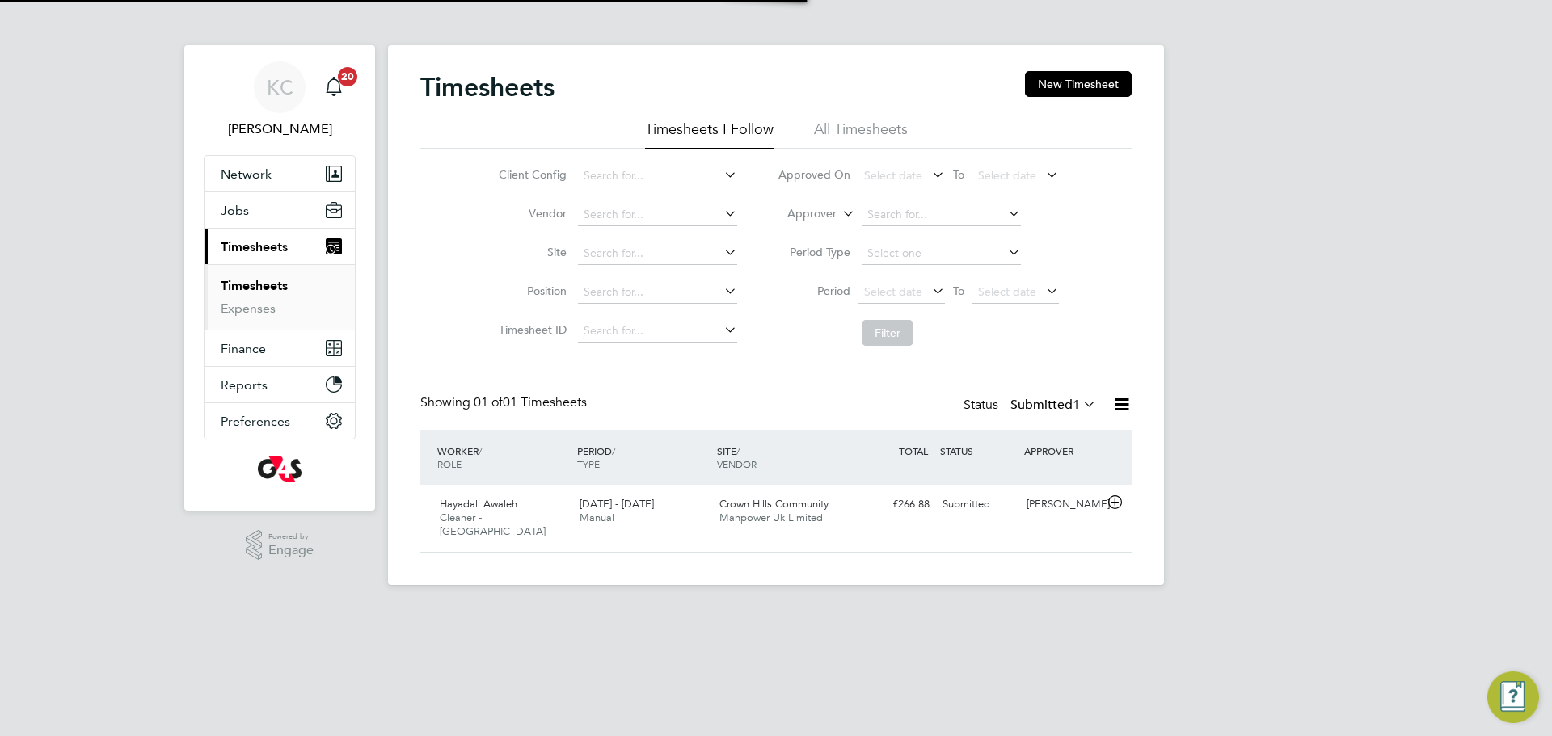
scroll to position [41, 141]
click at [511, 511] on span "Cleaner - [GEOGRAPHIC_DATA]" at bounding box center [493, 524] width 106 height 27
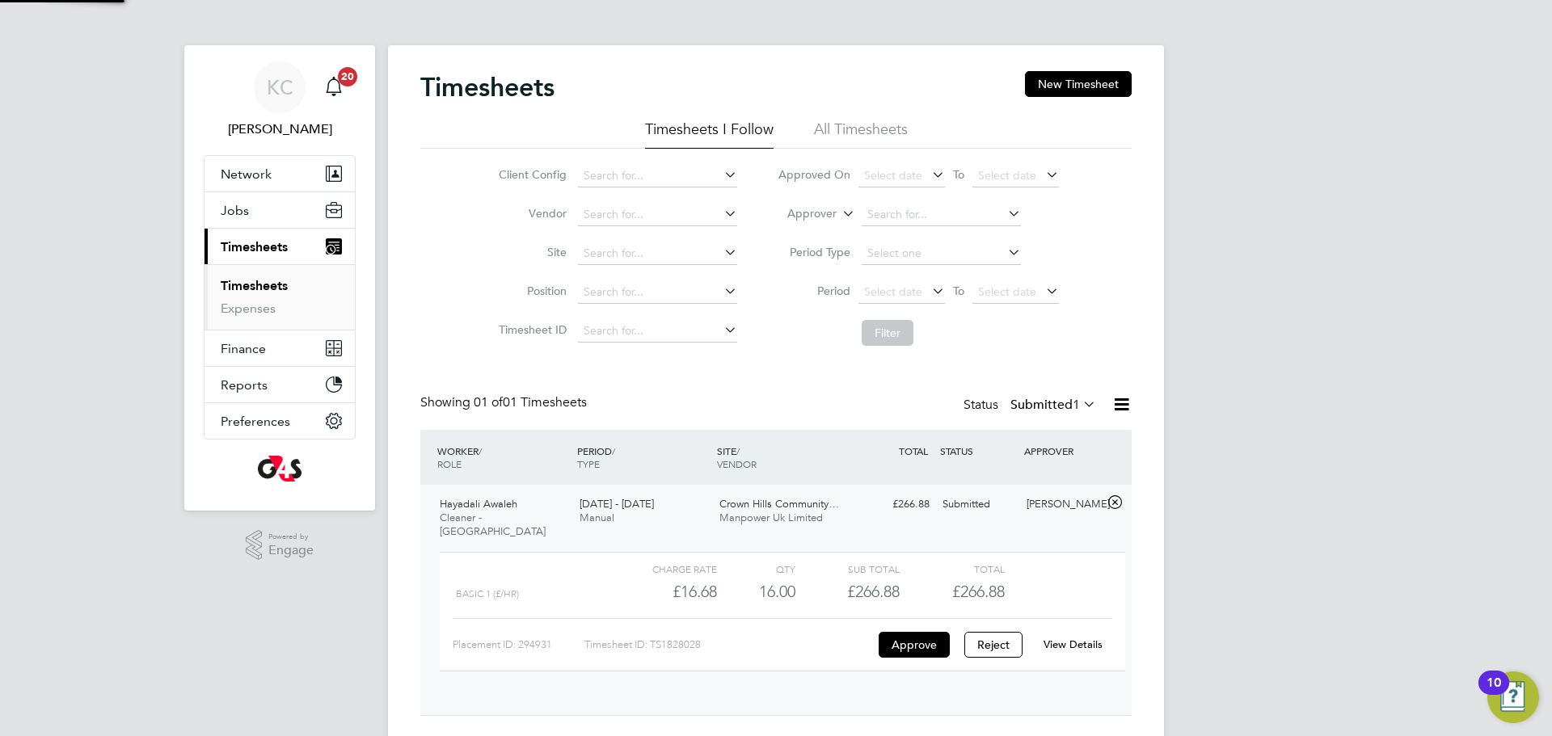
scroll to position [27, 158]
click at [1087, 638] on link "View Details" at bounding box center [1072, 645] width 59 height 14
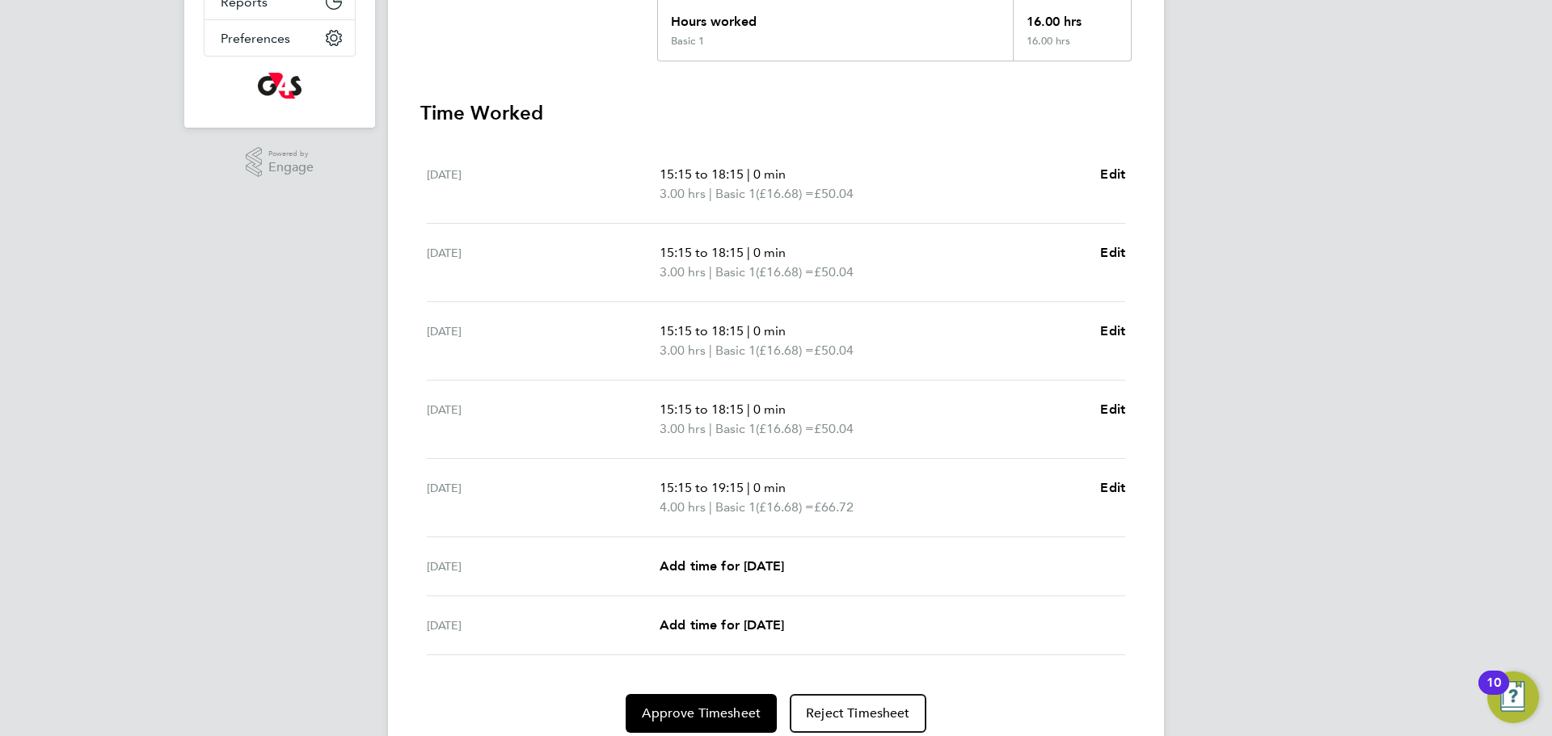
scroll to position [412, 0]
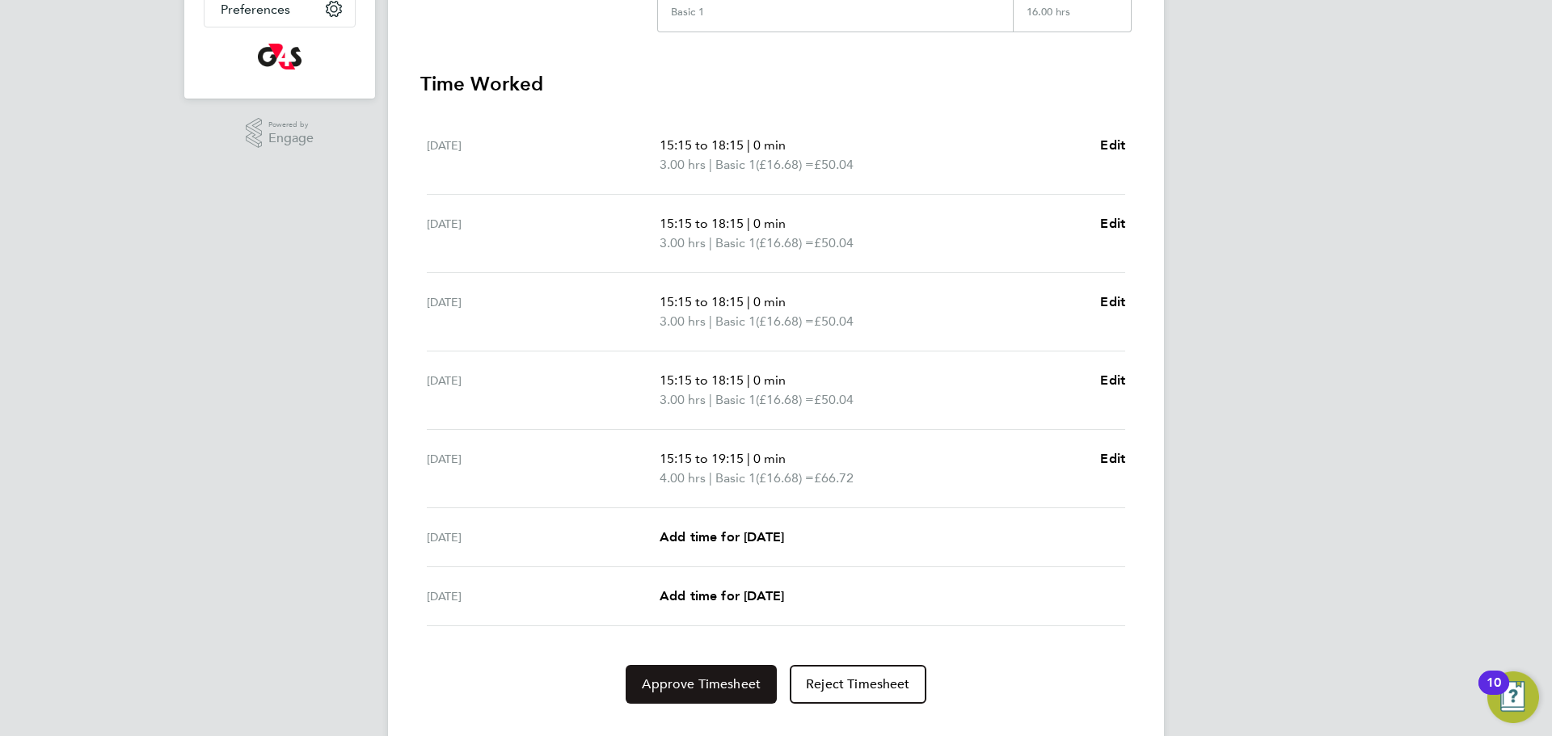
click at [708, 679] on span "Approve Timesheet" at bounding box center [701, 684] width 119 height 16
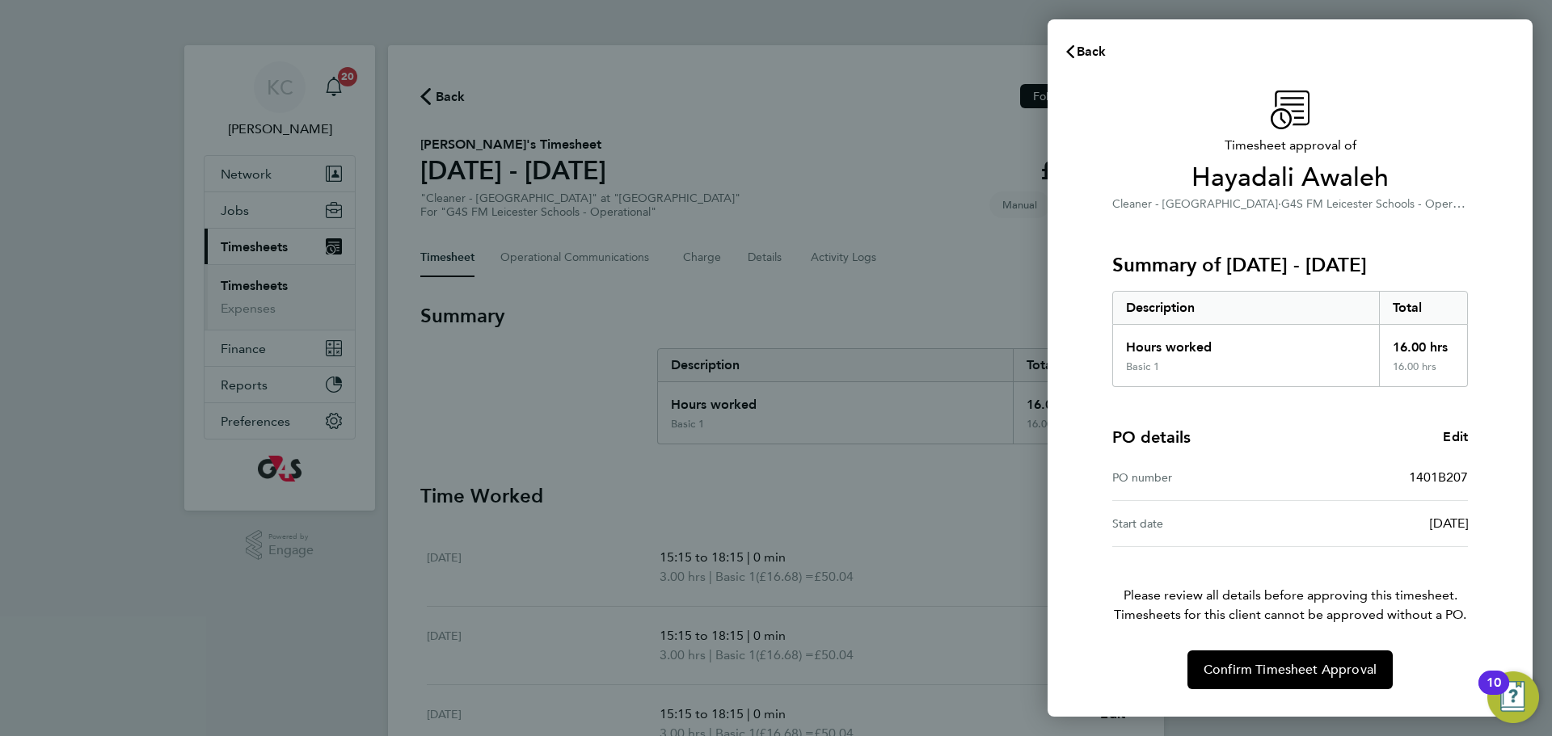
click at [1254, 649] on div "Timesheet approval of Hayadali Awaleh Cleaner - [GEOGRAPHIC_DATA] · G4S FM Leic…" at bounding box center [1290, 390] width 394 height 599
click at [1286, 672] on span "Confirm Timesheet Approval" at bounding box center [1289, 670] width 173 height 16
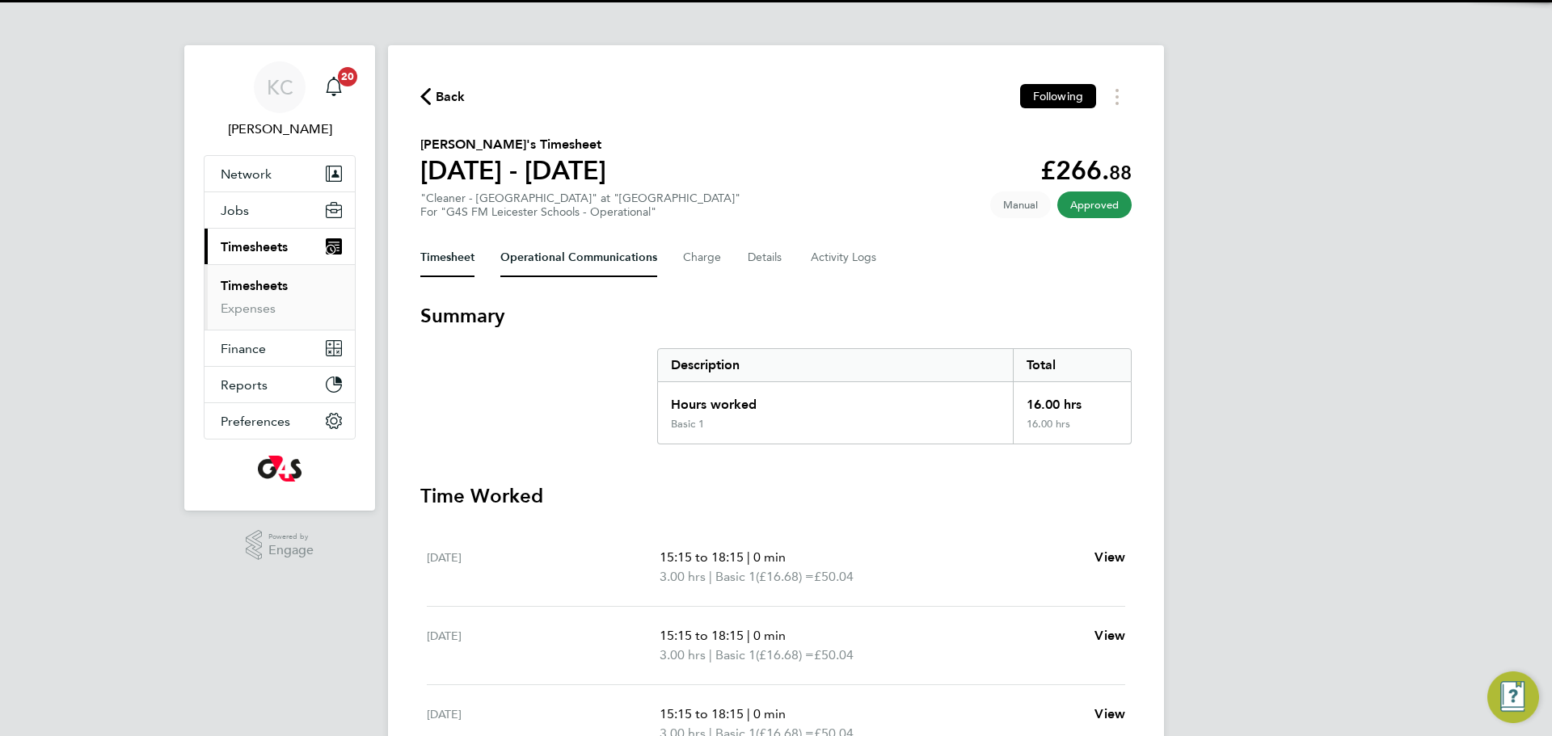
click at [513, 254] on Communications-tab "Operational Communications" at bounding box center [578, 257] width 157 height 39
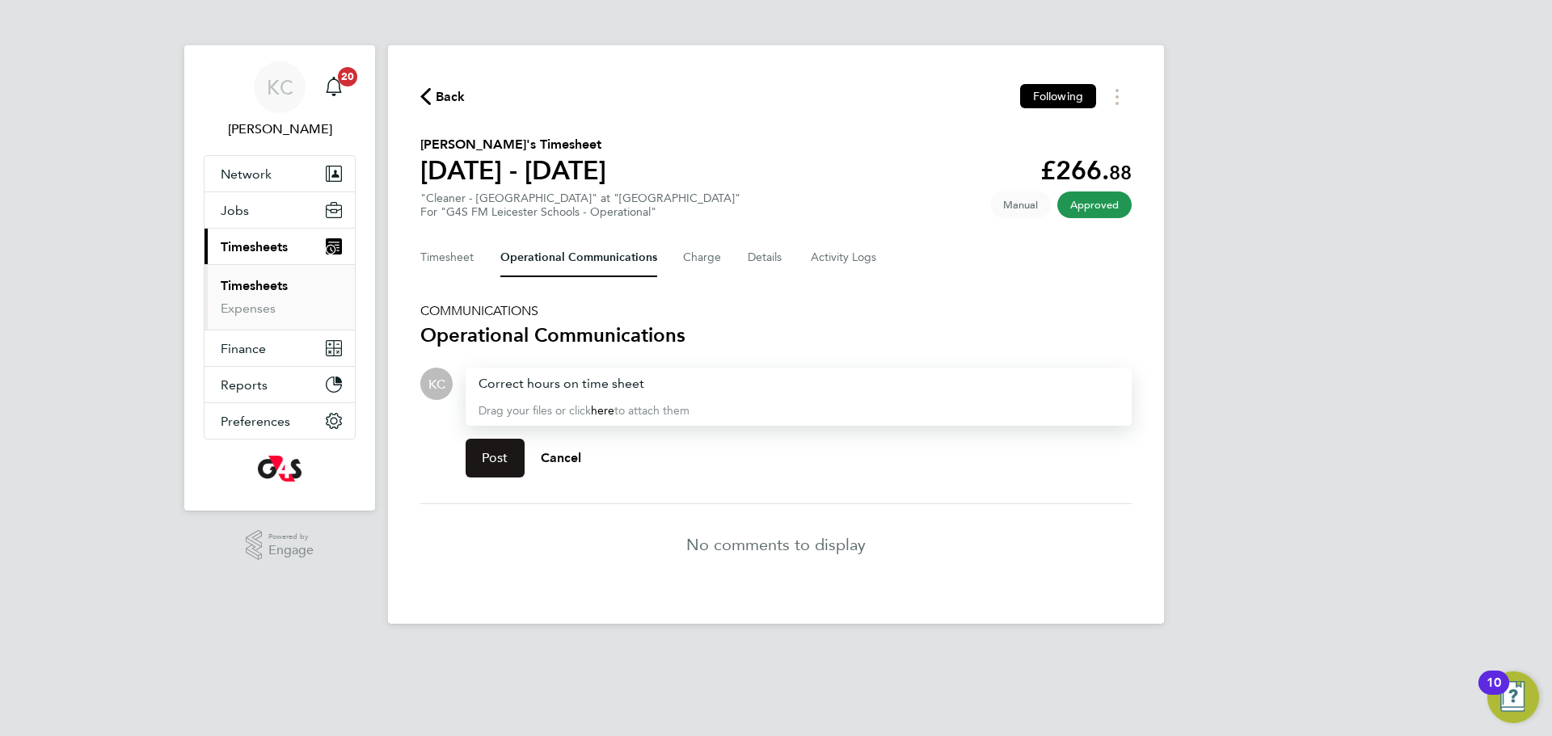
click at [490, 444] on button "Post" at bounding box center [495, 458] width 59 height 39
